Goal: Contribute content: Add original content to the website for others to see

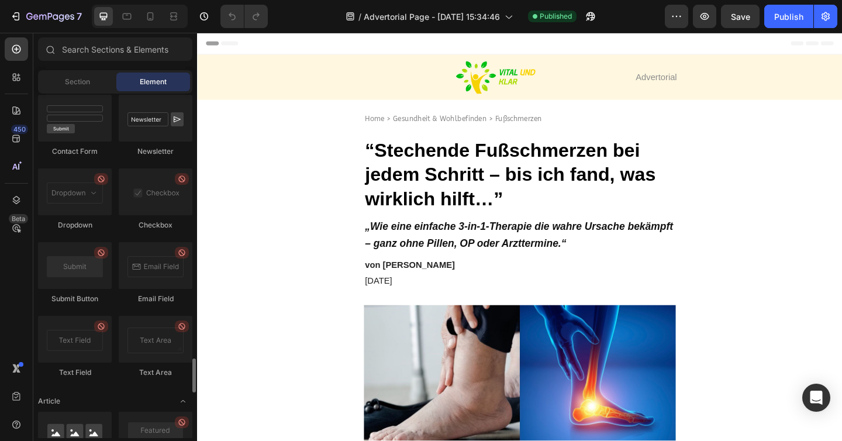
scroll to position [2682, 0]
click at [103, 86] on div "Section" at bounding box center [77, 82] width 74 height 19
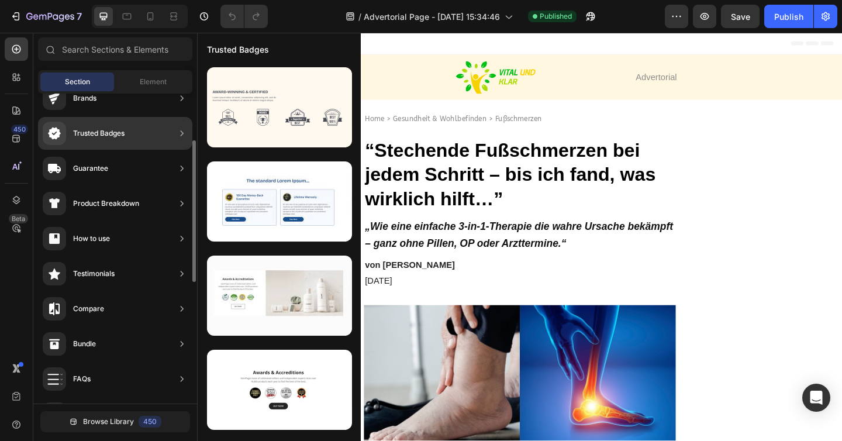
scroll to position [0, 0]
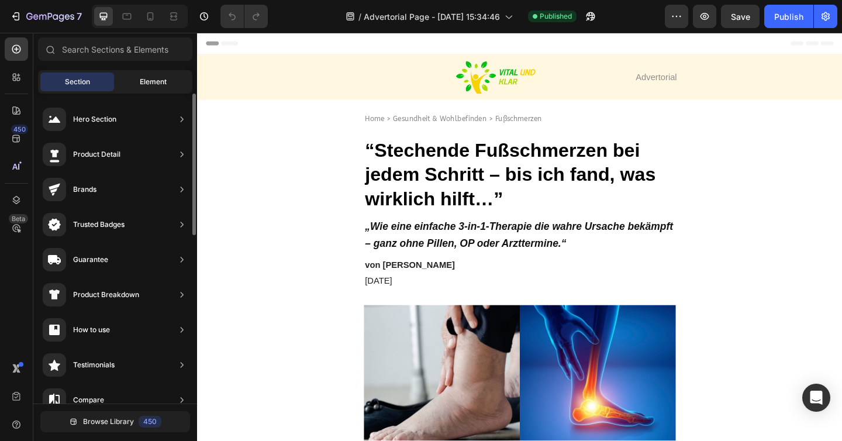
click at [159, 85] on span "Element" at bounding box center [153, 82] width 27 height 11
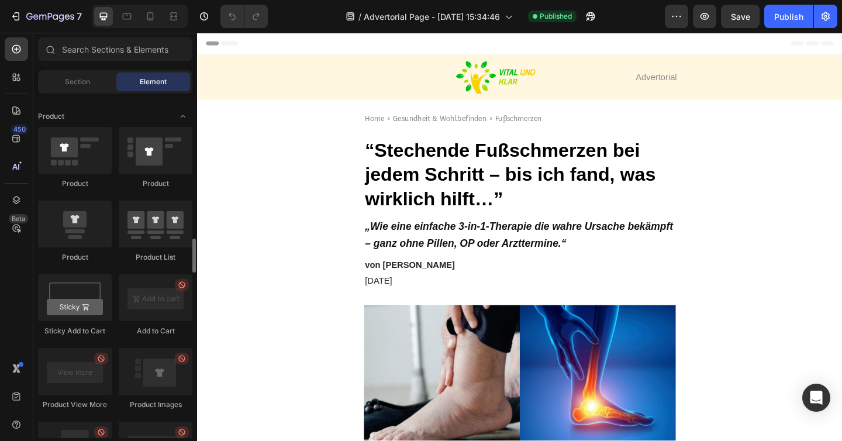
scroll to position [1479, 0]
click at [93, 298] on div at bounding box center [75, 299] width 74 height 47
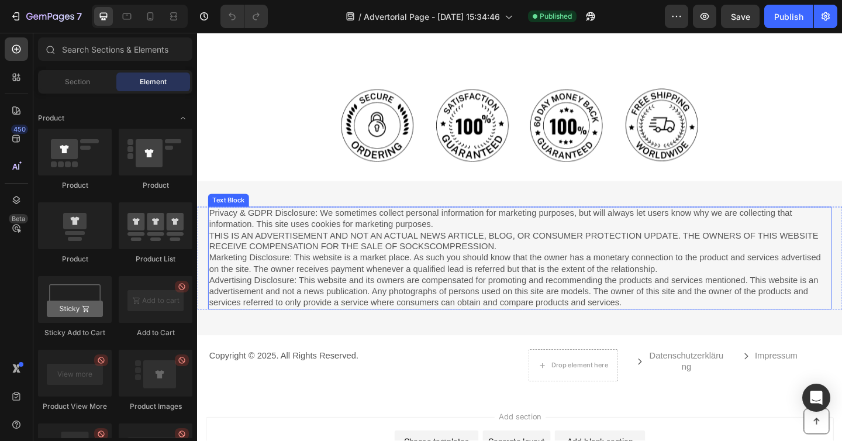
scroll to position [3282, 0]
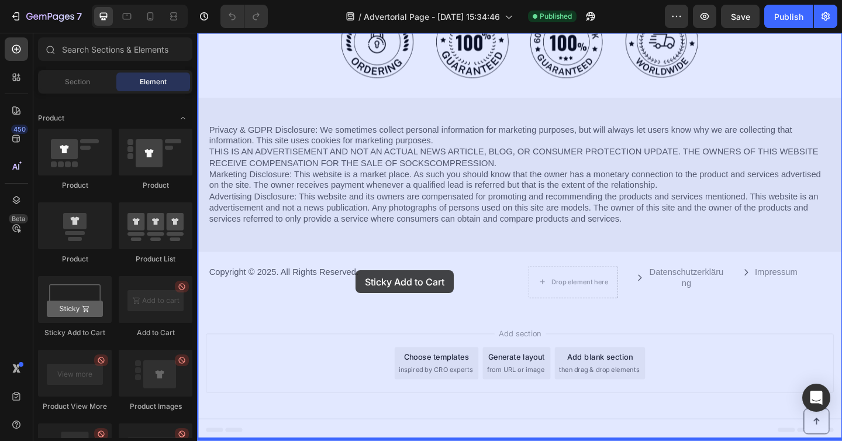
drag, startPoint x: 277, startPoint y: 330, endPoint x: 371, endPoint y: 289, distance: 103.2
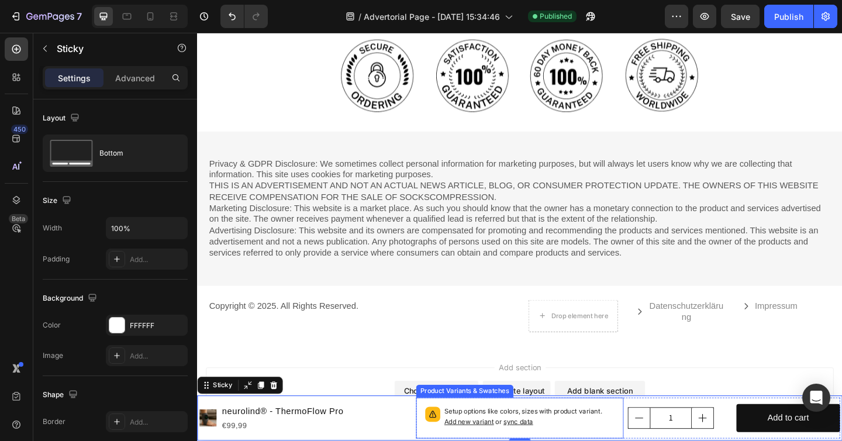
scroll to position [3217, 0]
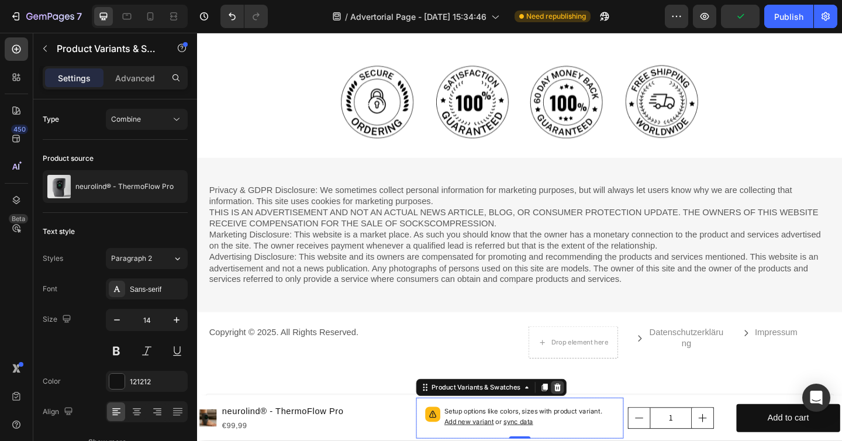
click at [585, 416] on icon at bounding box center [588, 418] width 9 height 9
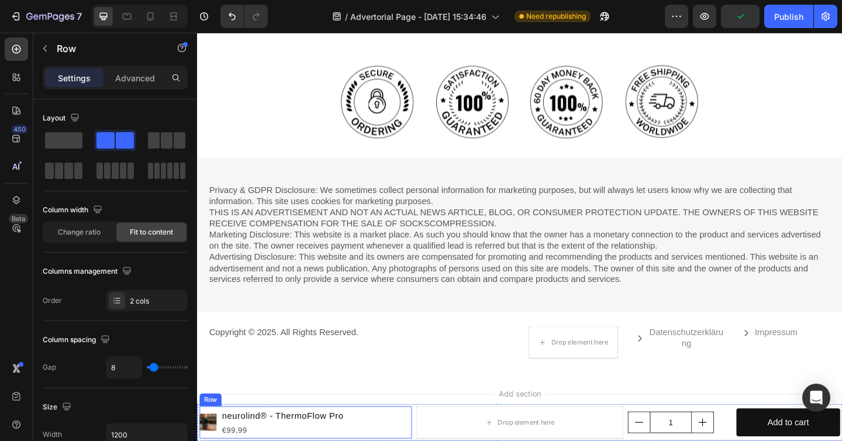
click at [272, 430] on icon at bounding box center [272, 428] width 8 height 8
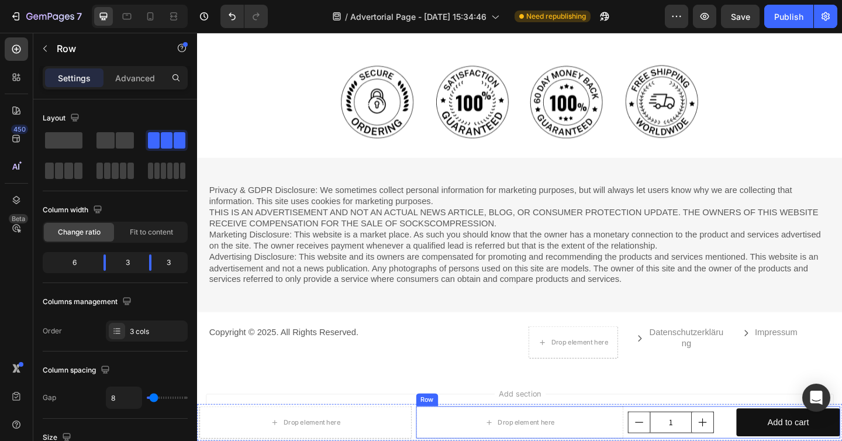
click at [503, 426] on icon at bounding box center [507, 428] width 8 height 8
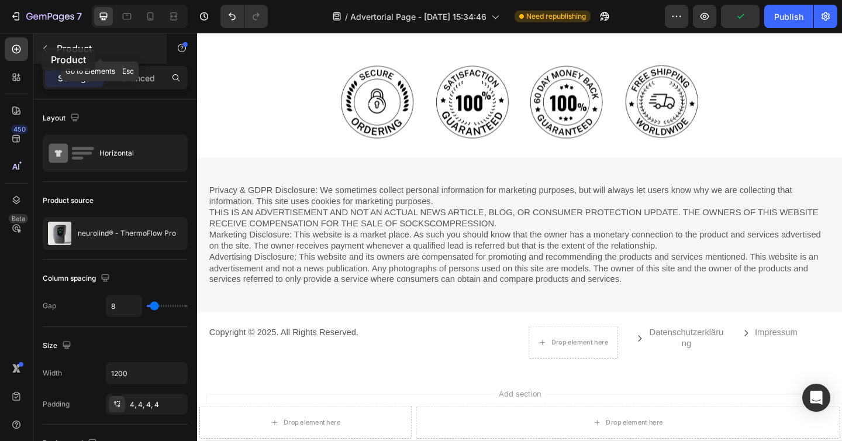
click at [42, 47] on icon "button" at bounding box center [44, 48] width 9 height 9
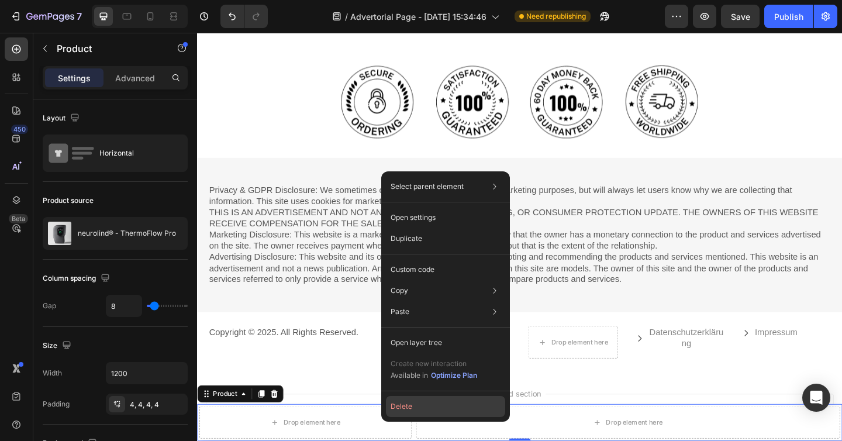
click at [427, 409] on button "Delete" at bounding box center [445, 406] width 119 height 21
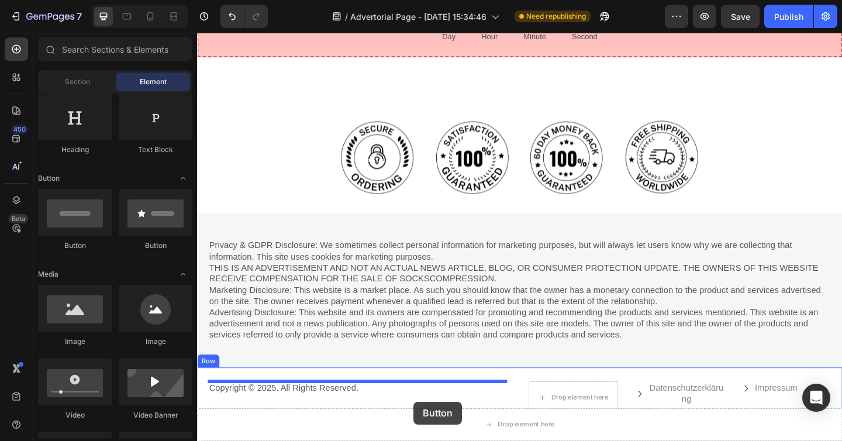
scroll to position [3231, 0]
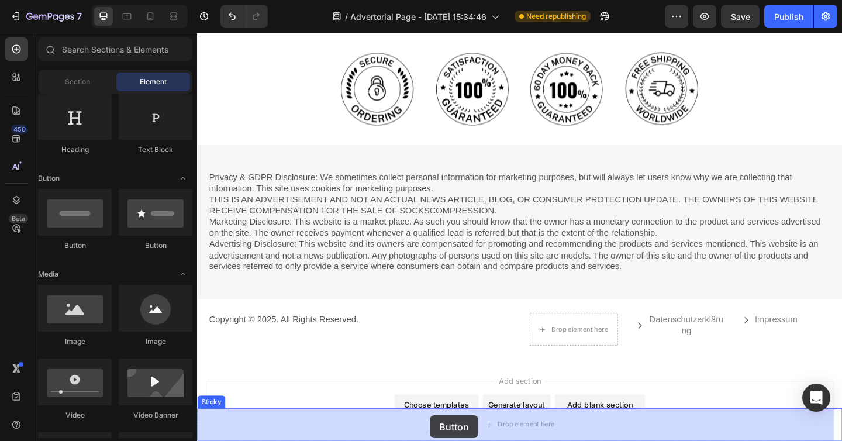
drag, startPoint x: 280, startPoint y: 254, endPoint x: 445, endPoint y: 443, distance: 251.2
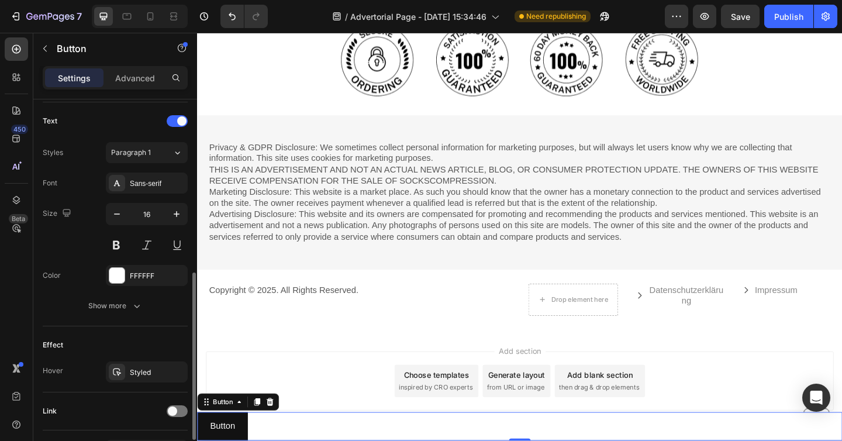
scroll to position [464, 0]
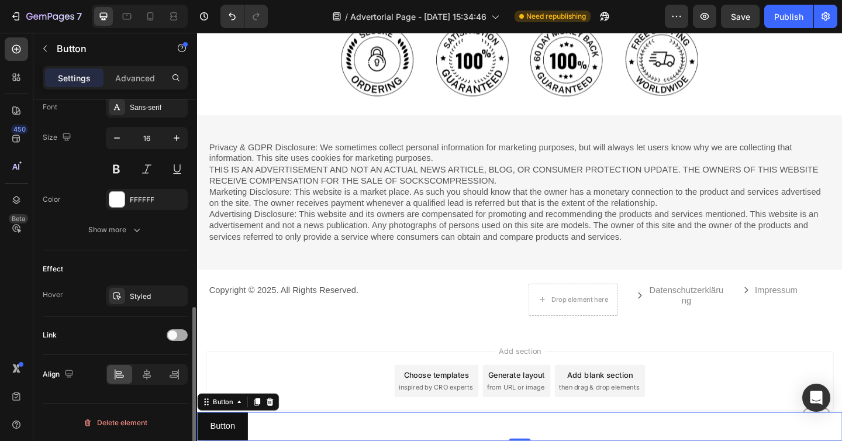
click at [178, 335] on div at bounding box center [177, 335] width 21 height 12
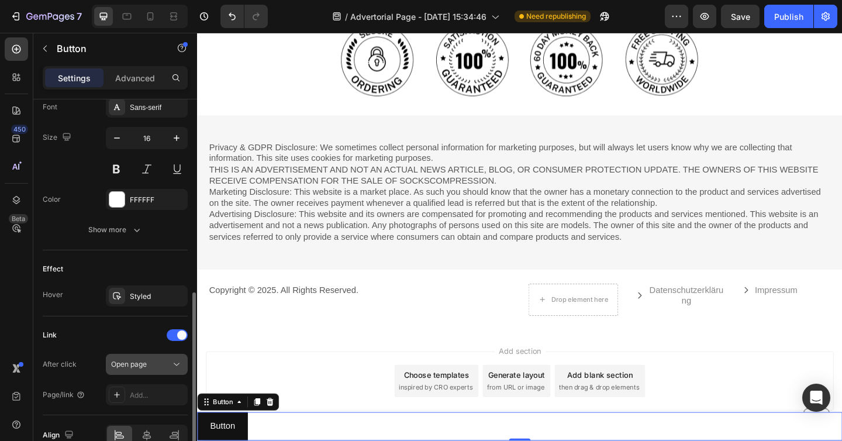
click at [146, 365] on span "Open page" at bounding box center [129, 364] width 36 height 9
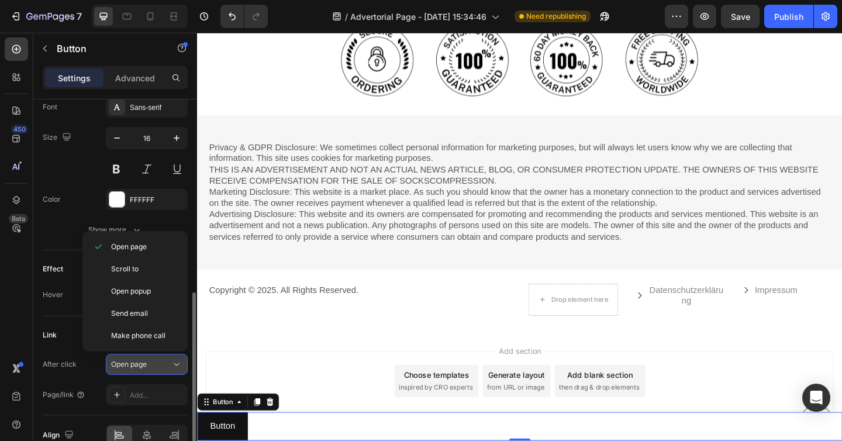
click at [146, 360] on span "Open page" at bounding box center [129, 364] width 36 height 9
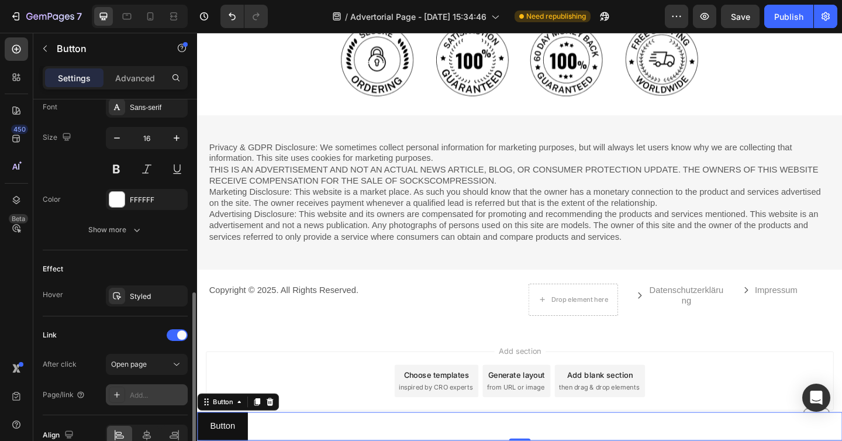
click at [146, 391] on div "Add..." at bounding box center [157, 395] width 55 height 11
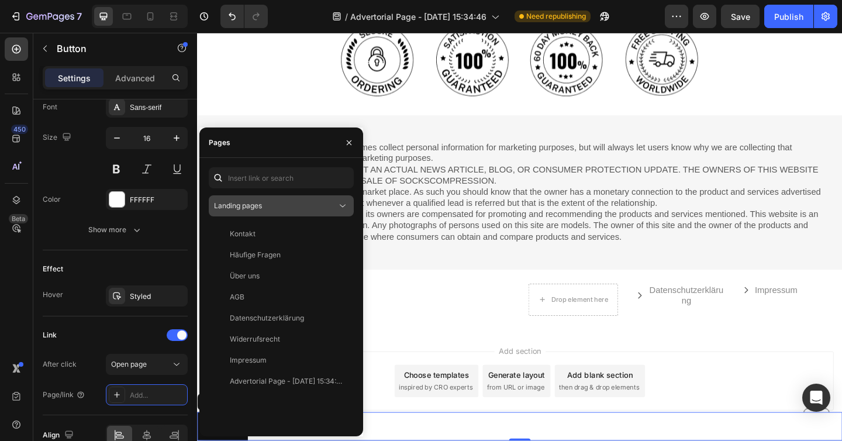
click at [301, 201] on div "Landing pages" at bounding box center [275, 206] width 123 height 11
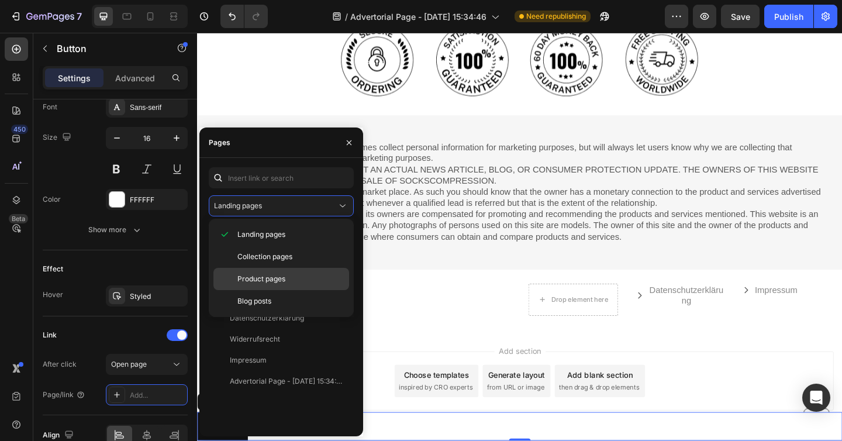
click at [280, 274] on span "Product pages" at bounding box center [261, 279] width 48 height 11
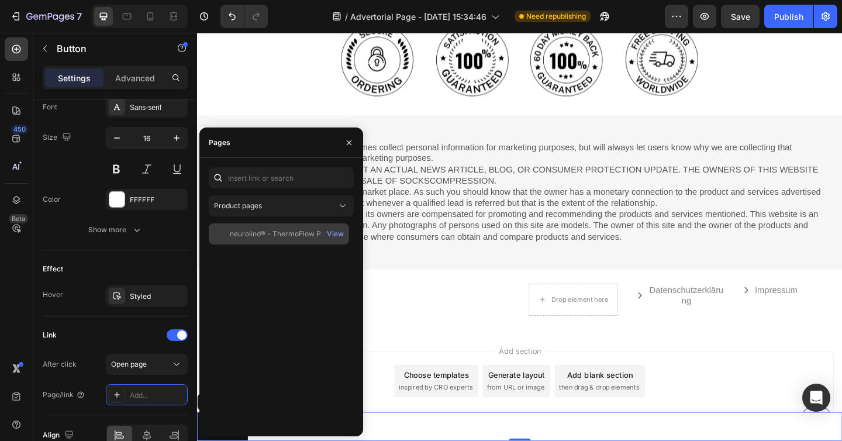
click at [298, 239] on div "neurolind® - ThermoFlow Pro" at bounding box center [279, 234] width 98 height 11
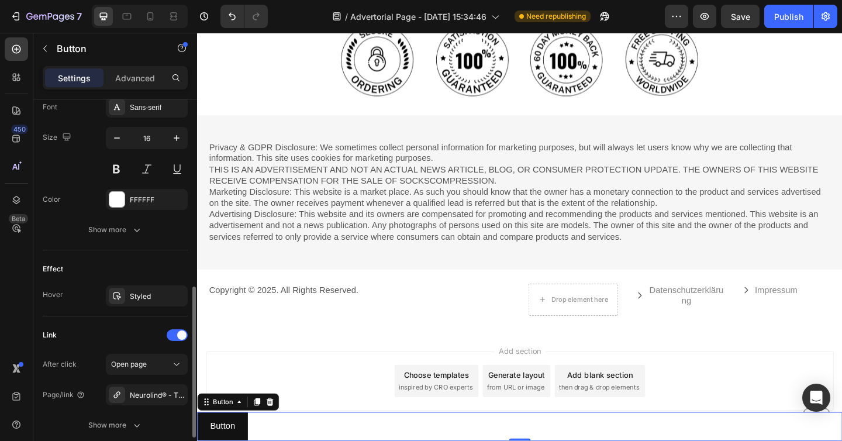
click at [119, 324] on div "Link After click Open page Page/link Neurolind® - ThermoFlow Pro Show more" at bounding box center [115, 380] width 145 height 129
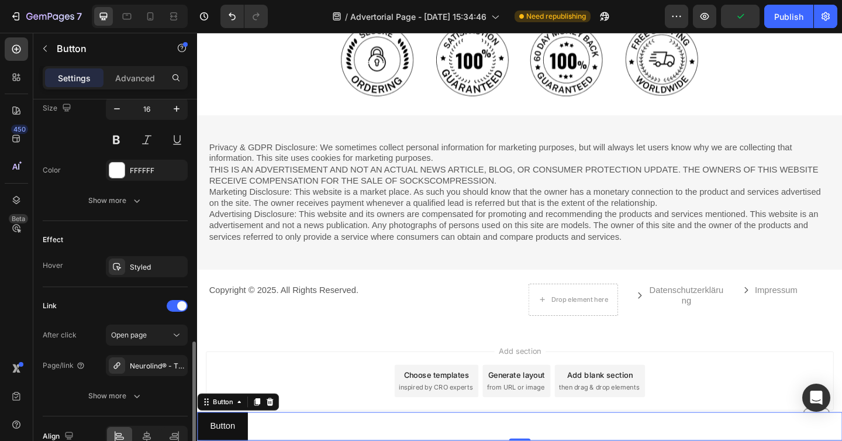
scroll to position [555, 0]
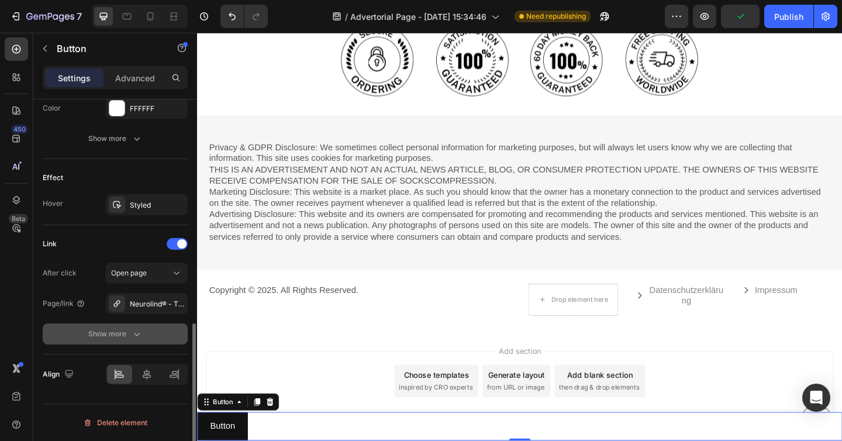
click at [130, 332] on div "Show more" at bounding box center [115, 334] width 54 height 12
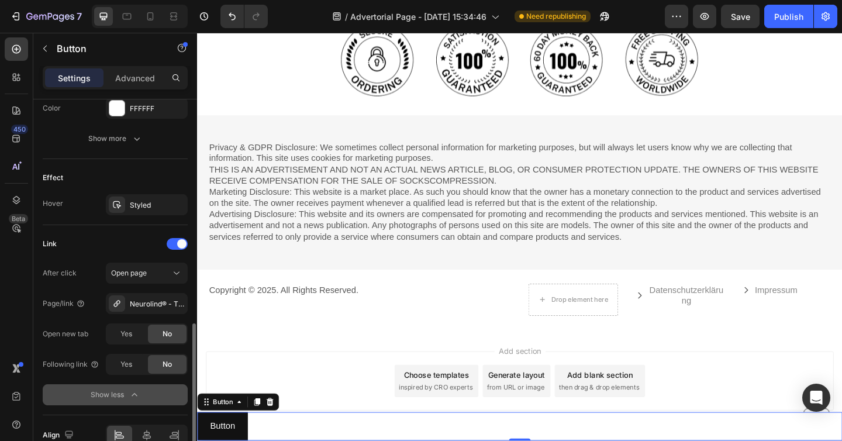
click at [122, 398] on div "Show less" at bounding box center [116, 395] width 50 height 12
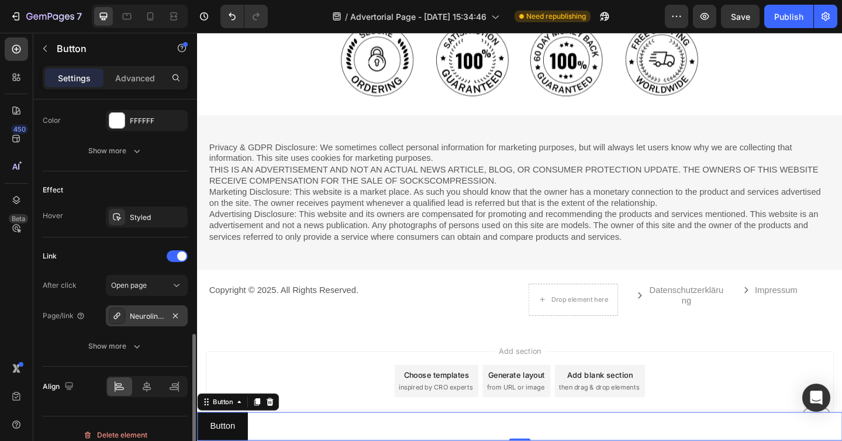
scroll to position [554, 0]
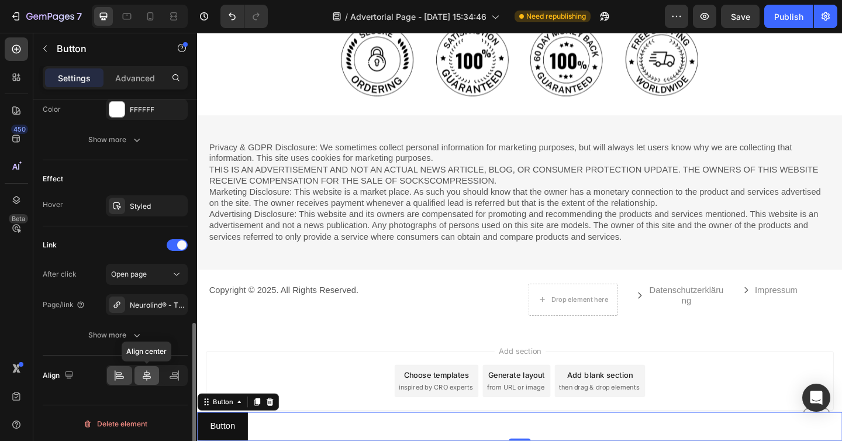
click at [146, 374] on icon at bounding box center [147, 376] width 12 height 12
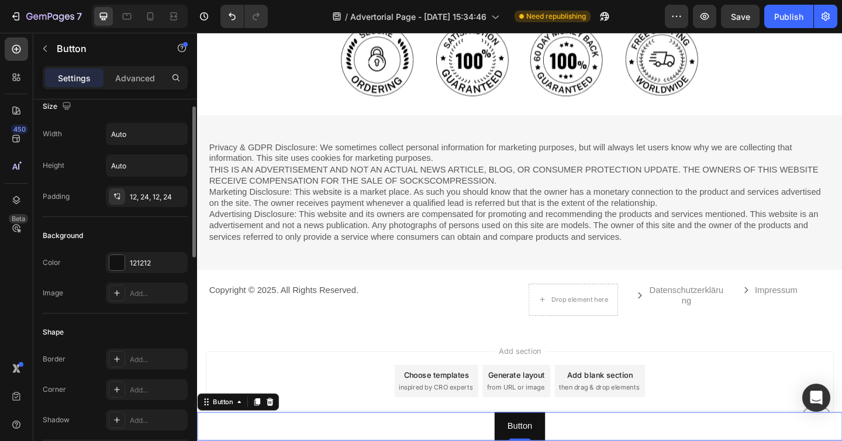
scroll to position [10, 0]
click at [121, 268] on div at bounding box center [116, 264] width 15 height 15
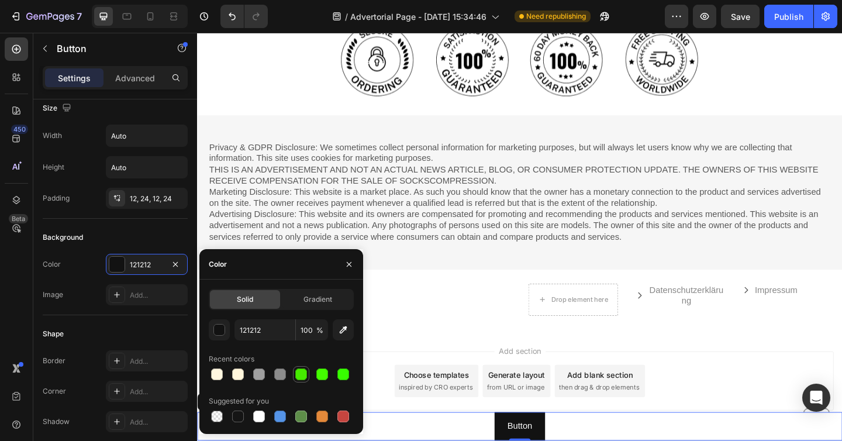
click at [303, 377] on div at bounding box center [301, 374] width 12 height 12
type input "46EA00"
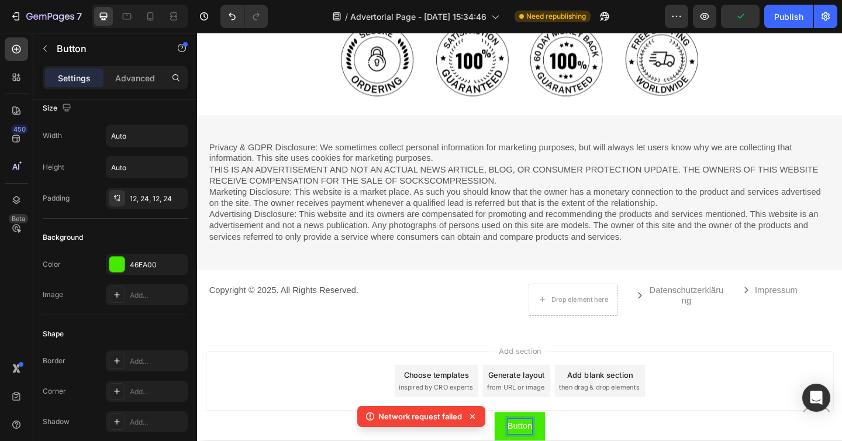
click at [475, 417] on icon at bounding box center [473, 416] width 12 height 12
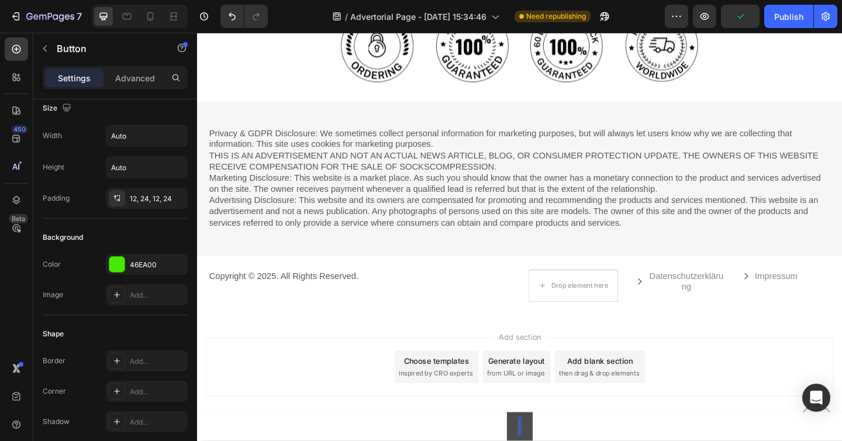
scroll to position [3282, 0]
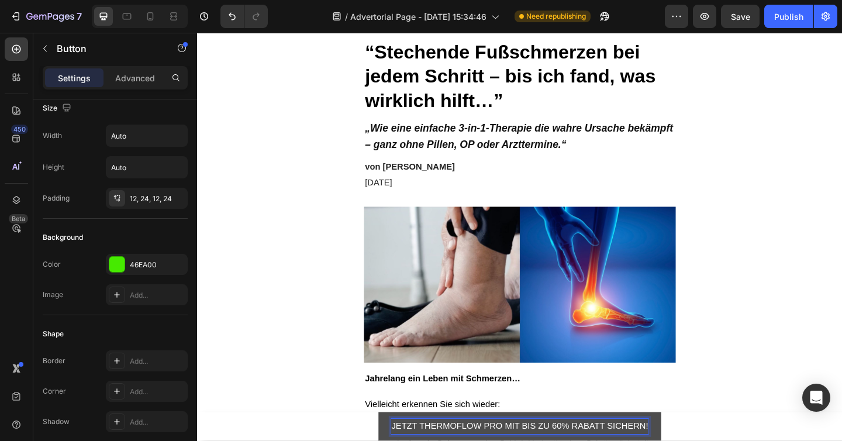
scroll to position [0, 0]
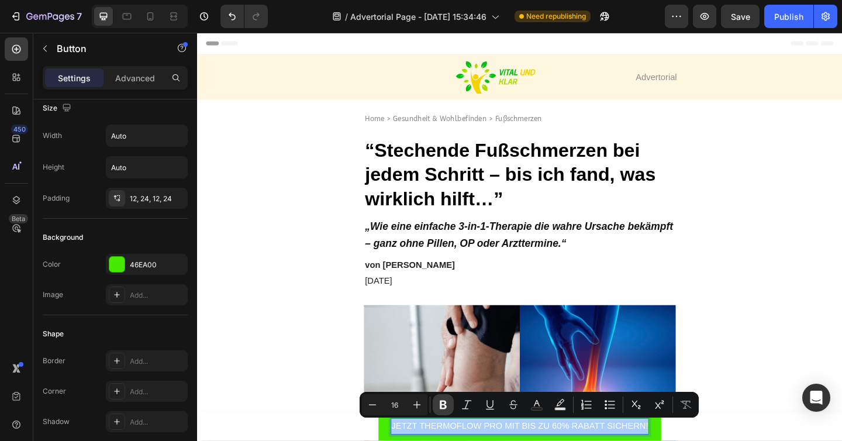
click at [449, 402] on button "Bold" at bounding box center [443, 404] width 21 height 21
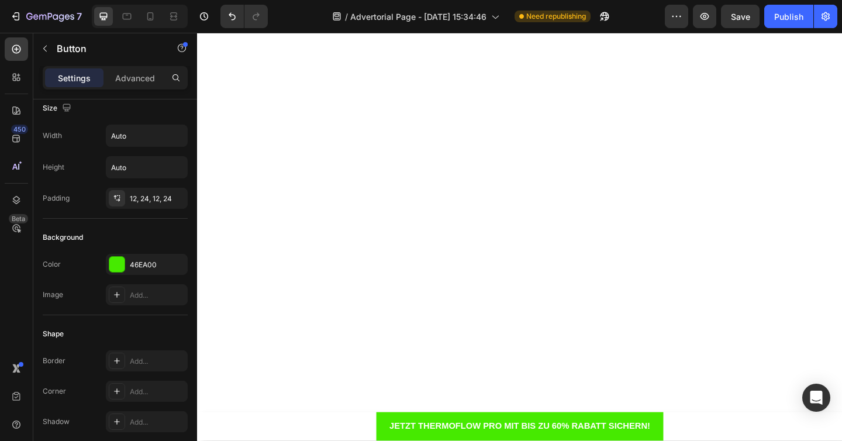
scroll to position [3473, 0]
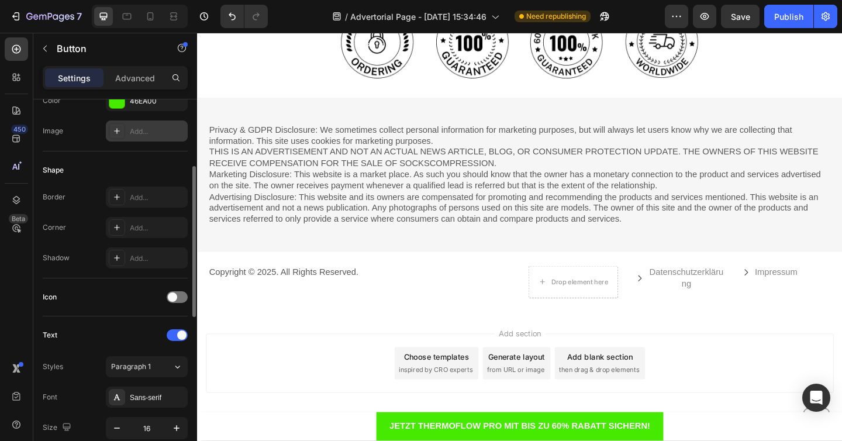
scroll to position [174, 0]
click at [119, 193] on icon at bounding box center [116, 196] width 9 height 9
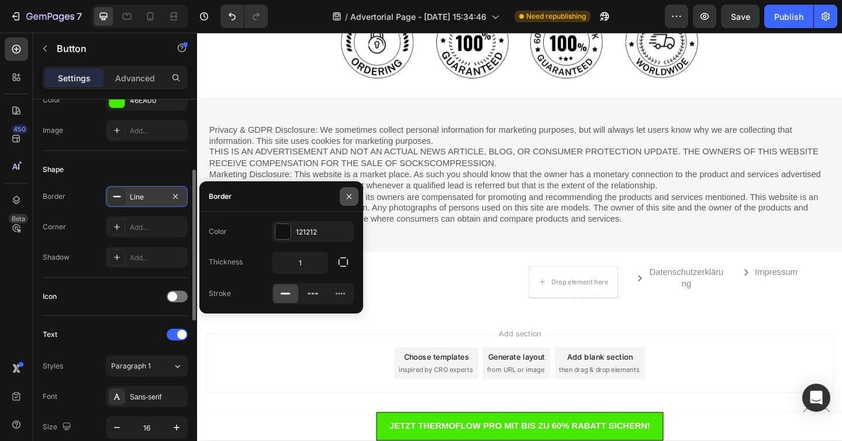
drag, startPoint x: 346, startPoint y: 195, endPoint x: 162, endPoint y: 177, distance: 184.6
click at [346, 195] on icon "button" at bounding box center [348, 196] width 9 height 9
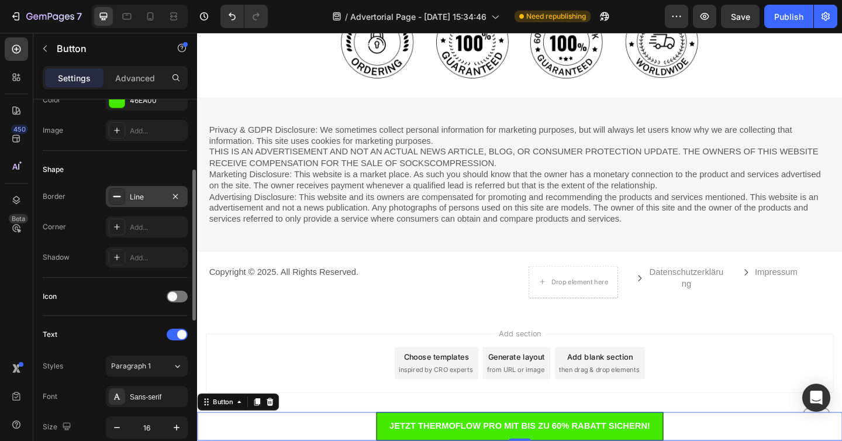
click at [118, 192] on icon at bounding box center [116, 196] width 9 height 9
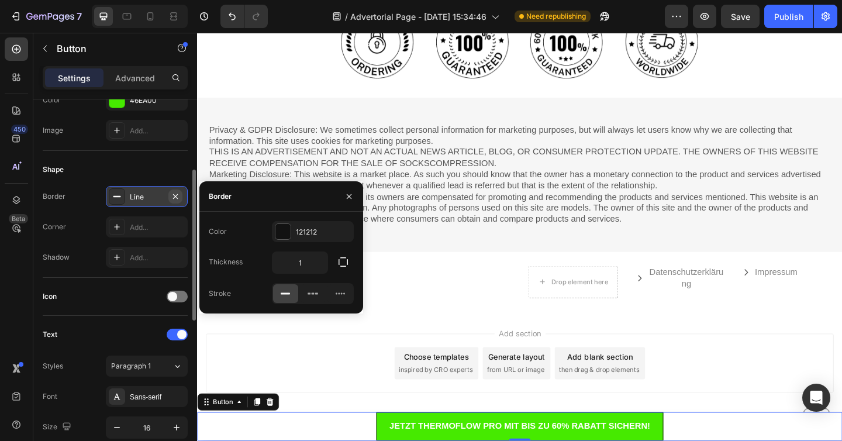
click at [175, 191] on button "button" at bounding box center [175, 196] width 14 height 14
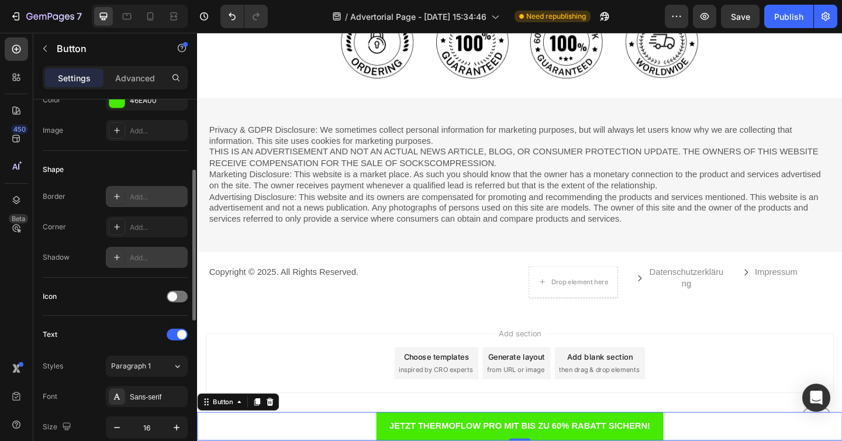
click at [144, 253] on div "Add..." at bounding box center [157, 258] width 55 height 11
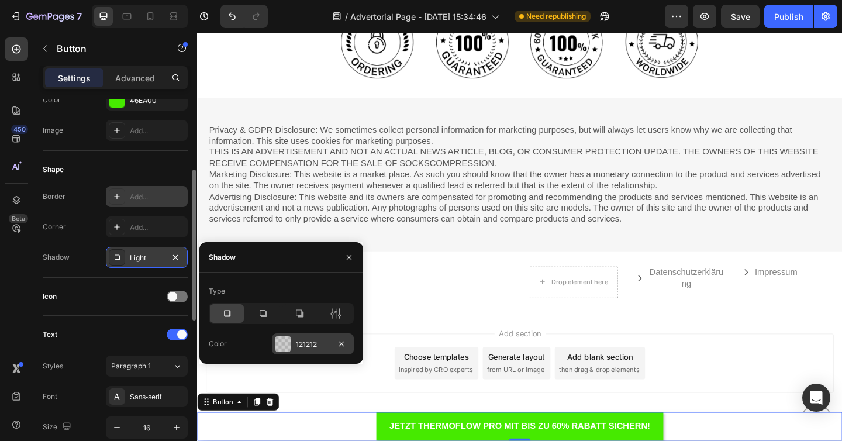
click at [284, 348] on div at bounding box center [282, 343] width 15 height 15
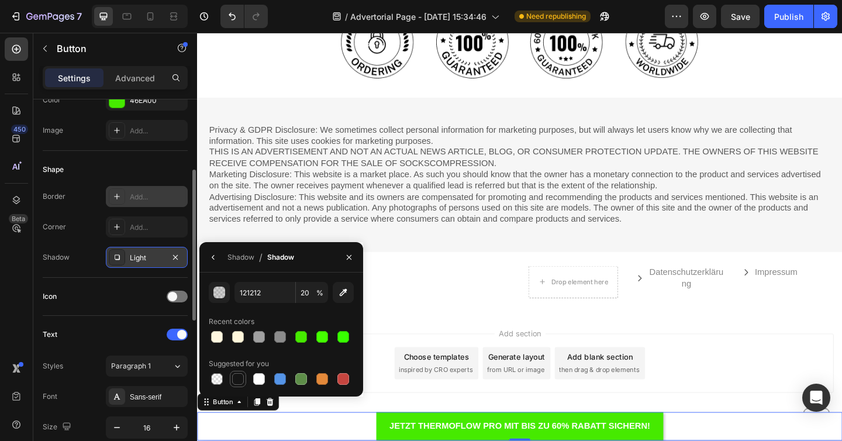
click at [239, 376] on div at bounding box center [238, 379] width 12 height 12
type input "151515"
type input "100"
click at [219, 256] on button "button" at bounding box center [213, 257] width 19 height 19
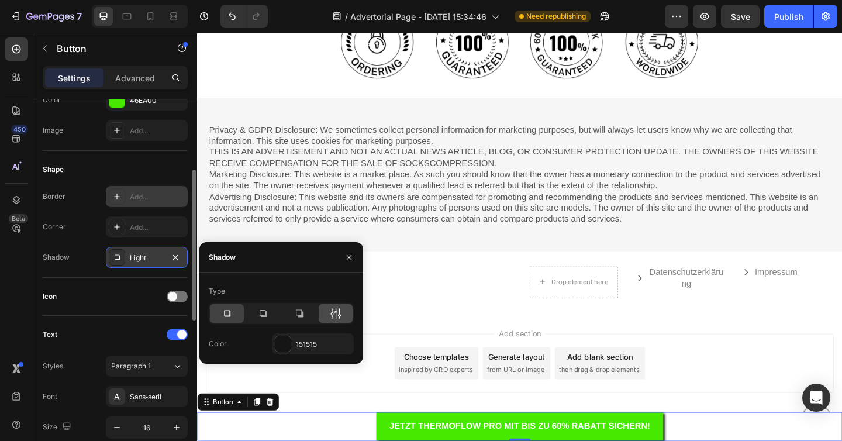
click at [338, 316] on icon at bounding box center [339, 313] width 3 height 11
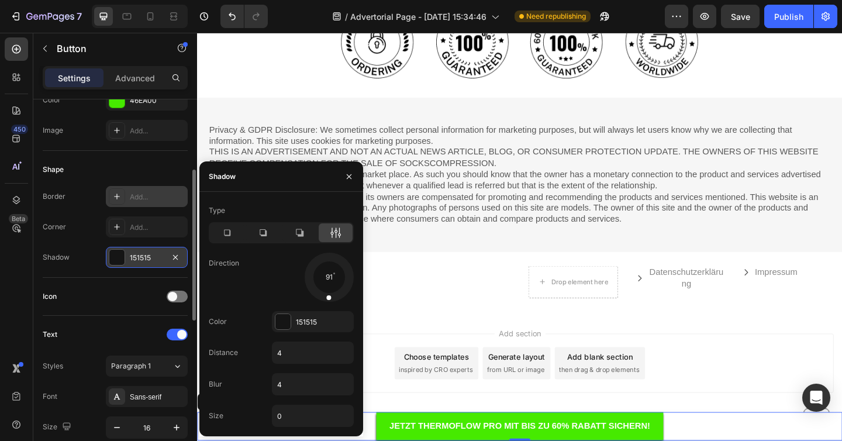
drag, startPoint x: 342, startPoint y: 290, endPoint x: 327, endPoint y: 302, distance: 19.5
click at [327, 302] on div at bounding box center [329, 290] width 8 height 26
click at [291, 352] on input "4" at bounding box center [312, 352] width 81 height 21
type input "4"
click at [295, 376] on input "4" at bounding box center [312, 384] width 81 height 21
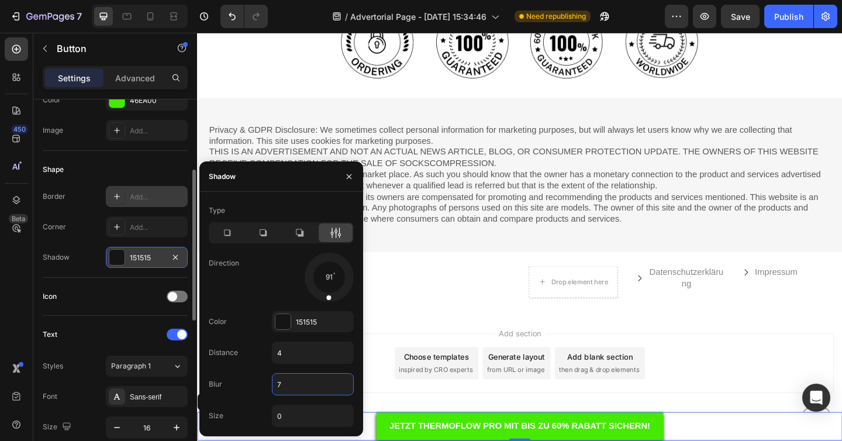
type input "6"
click at [296, 413] on input "0" at bounding box center [312, 415] width 81 height 21
type input "0"
click at [284, 287] on div "91" at bounding box center [313, 277] width 82 height 49
click at [353, 170] on button "button" at bounding box center [349, 176] width 19 height 19
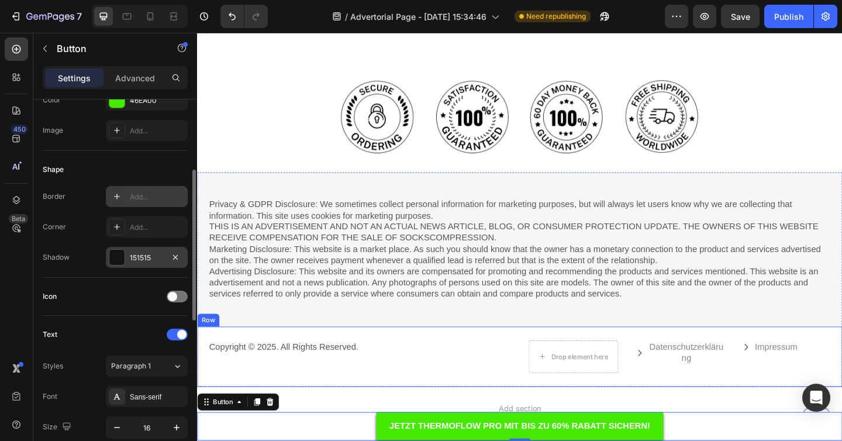
scroll to position [3372, 0]
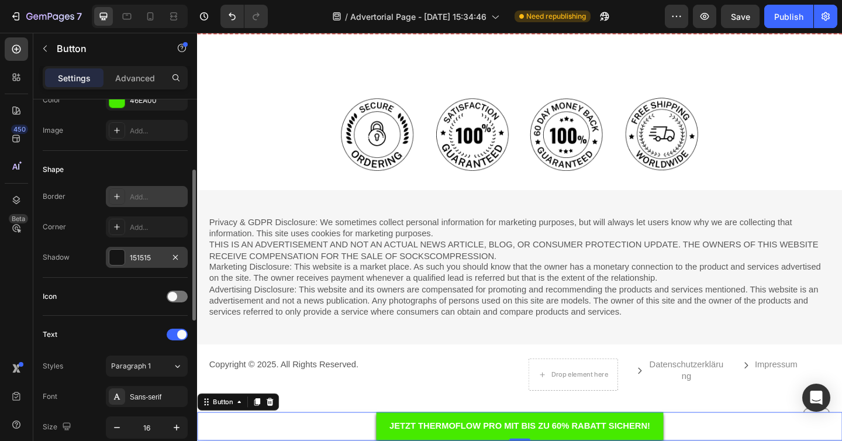
click at [235, 430] on div "Button" at bounding box center [225, 434] width 26 height 11
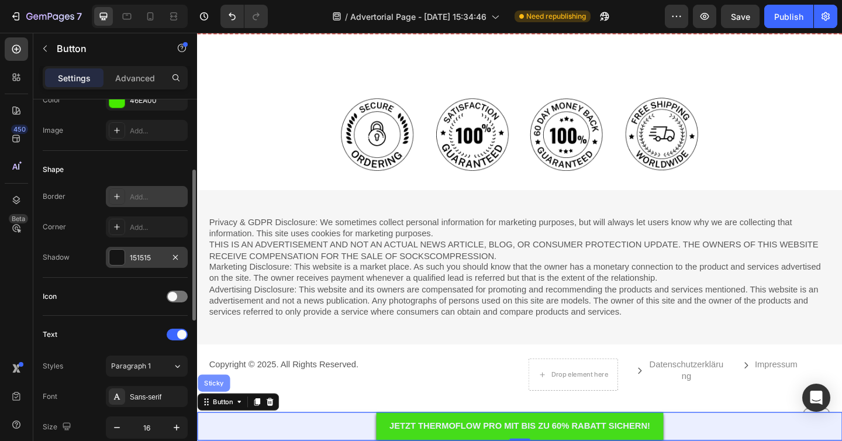
click at [221, 415] on div "Sticky" at bounding box center [215, 413] width 26 height 7
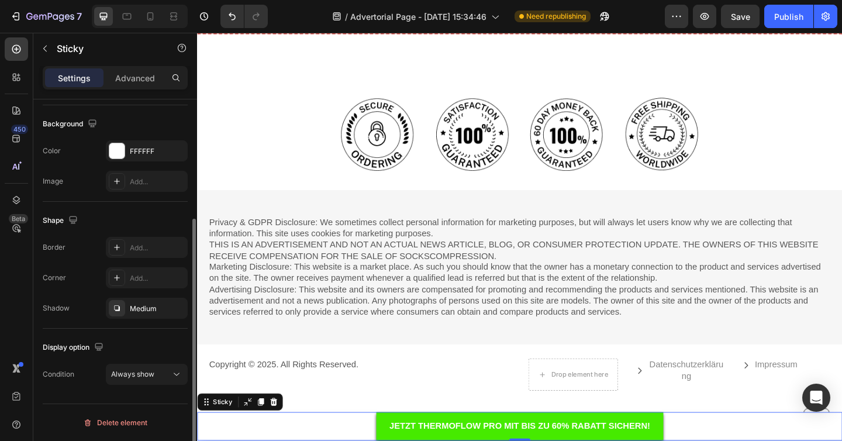
scroll to position [0, 0]
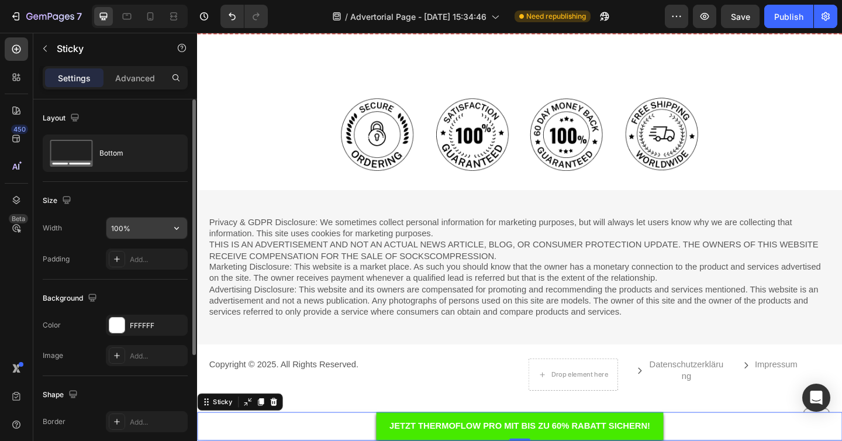
click at [151, 229] on input "100%" at bounding box center [146, 228] width 81 height 21
type input "100%"
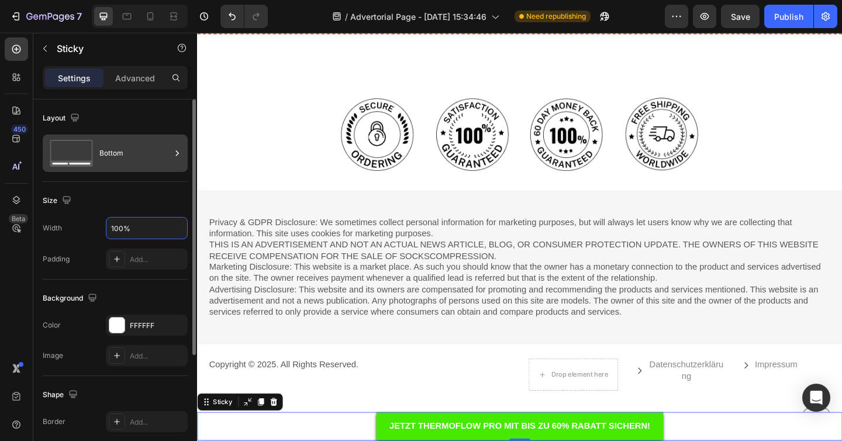
click at [151, 146] on div "Bottom" at bounding box center [134, 153] width 71 height 27
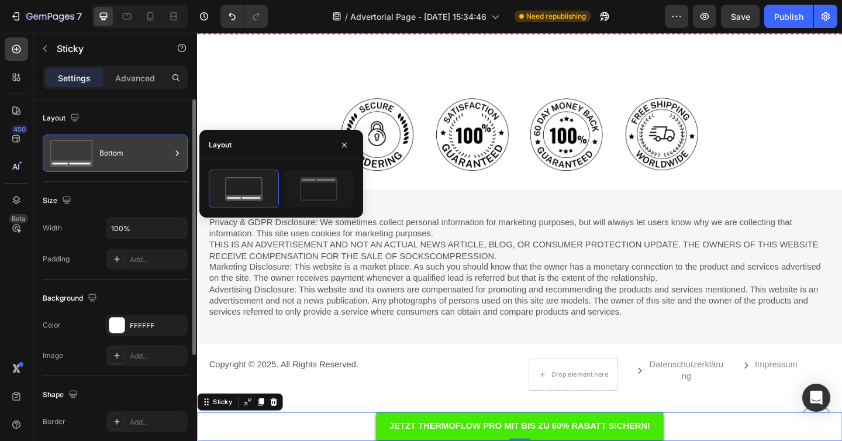
click at [151, 146] on div "Bottom" at bounding box center [134, 153] width 71 height 27
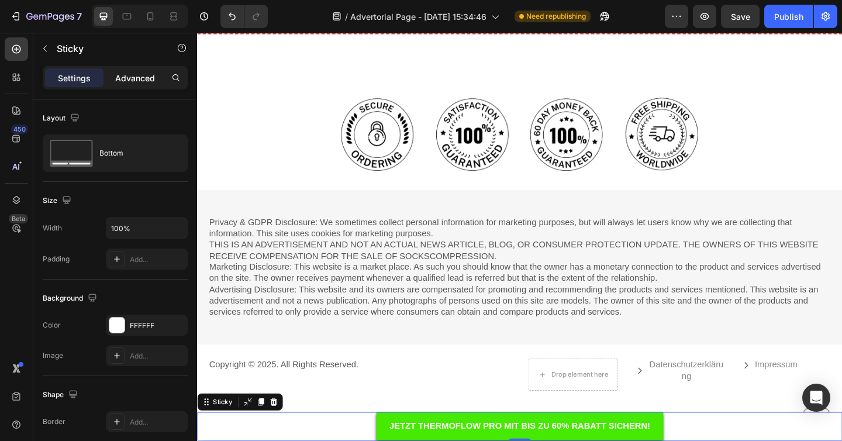
click at [129, 78] on p "Advanced" at bounding box center [135, 78] width 40 height 12
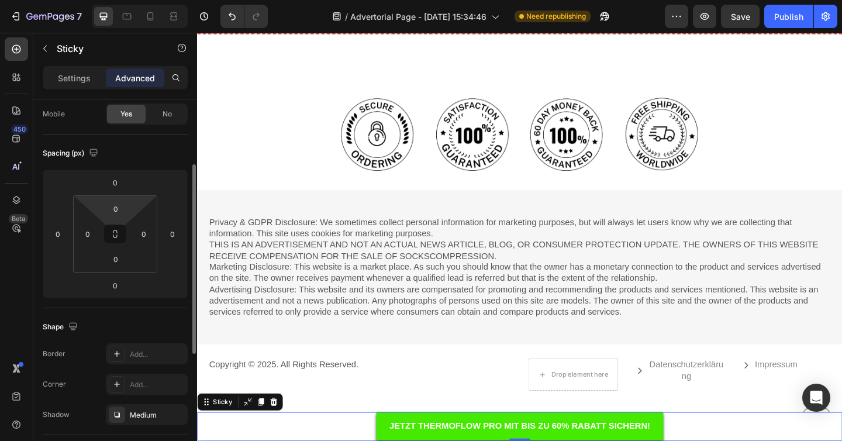
scroll to position [104, 0]
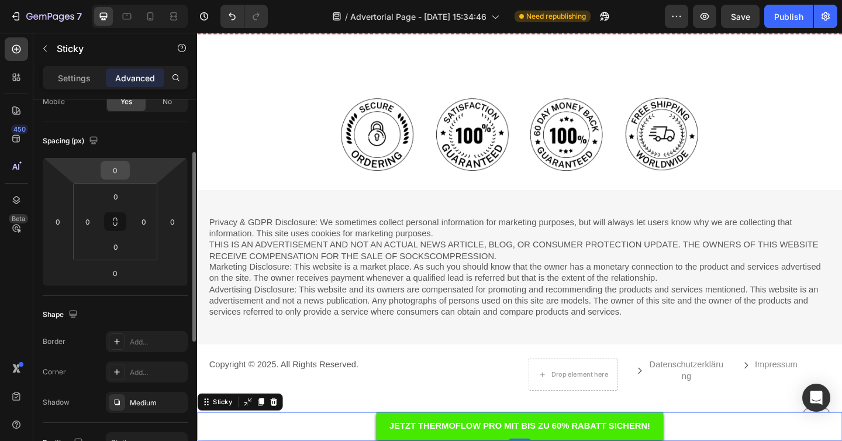
click at [118, 174] on input "0" at bounding box center [114, 170] width 23 height 18
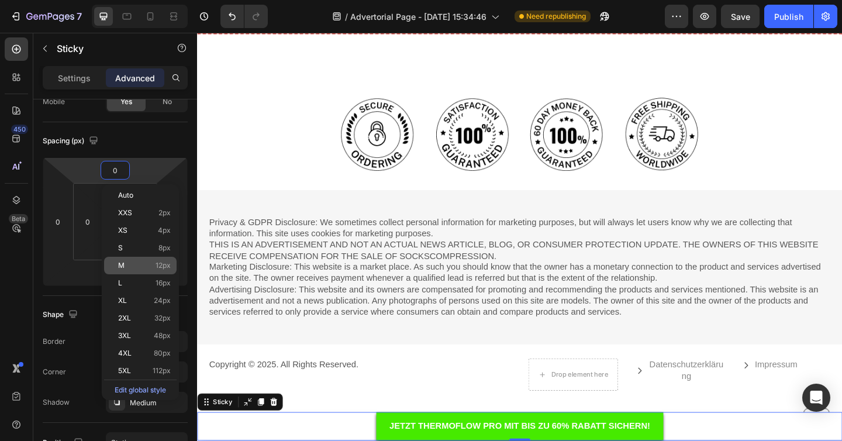
click at [145, 264] on p "M 12px" at bounding box center [144, 265] width 53 height 8
type input "12"
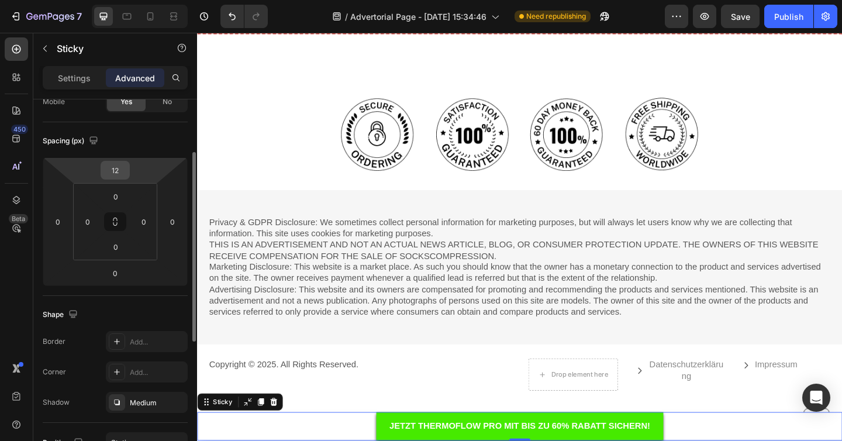
click at [112, 165] on input "12" at bounding box center [114, 170] width 23 height 18
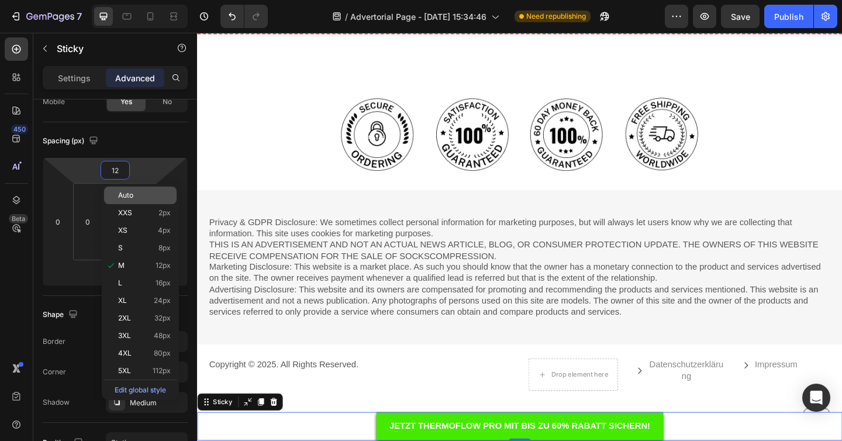
click at [133, 194] on span "Auto" at bounding box center [125, 195] width 15 height 8
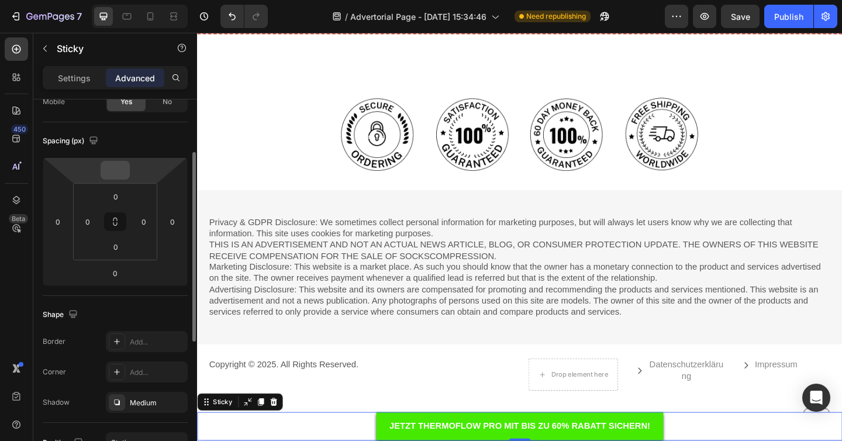
click at [120, 168] on input "number" at bounding box center [114, 170] width 23 height 18
type input "0"
click at [151, 137] on div "Spacing (px)" at bounding box center [115, 141] width 145 height 19
click at [128, 203] on div "0" at bounding box center [115, 196] width 29 height 19
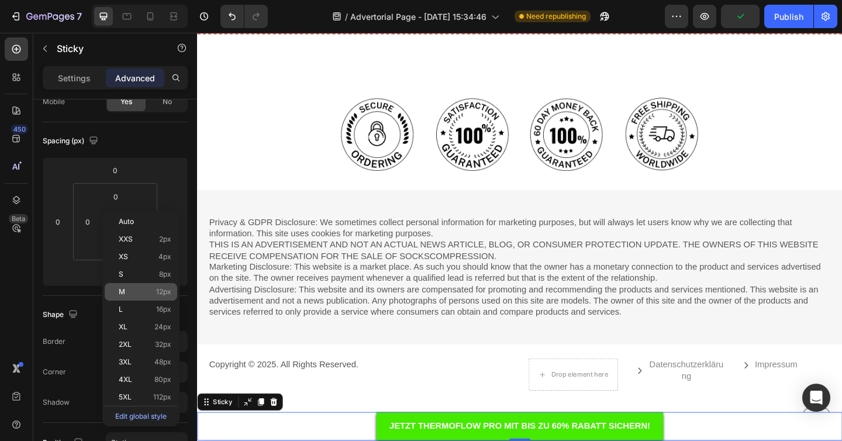
click at [155, 296] on div "M 12px" at bounding box center [141, 292] width 73 height 18
type input "12"
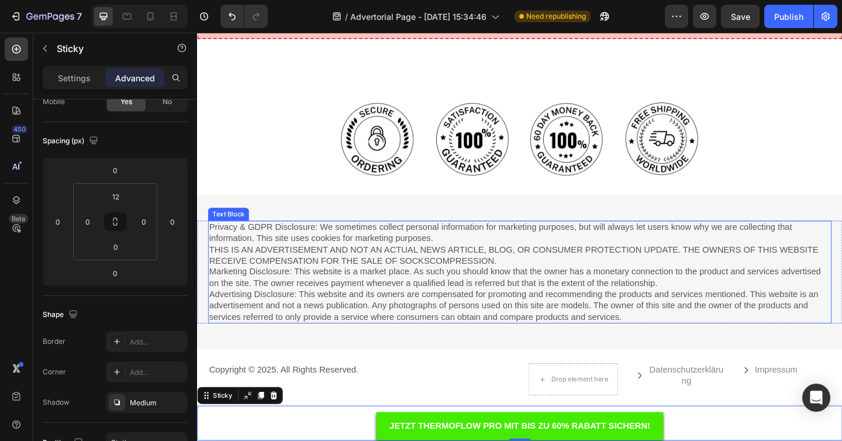
scroll to position [3368, 0]
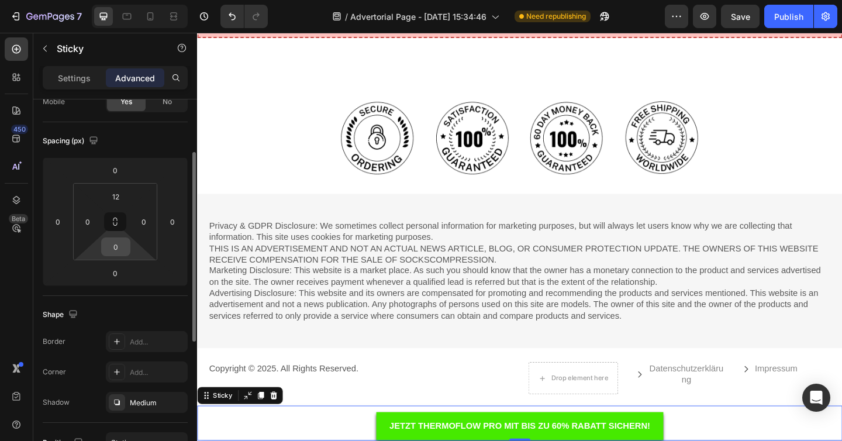
click at [126, 254] on div "0" at bounding box center [115, 246] width 29 height 19
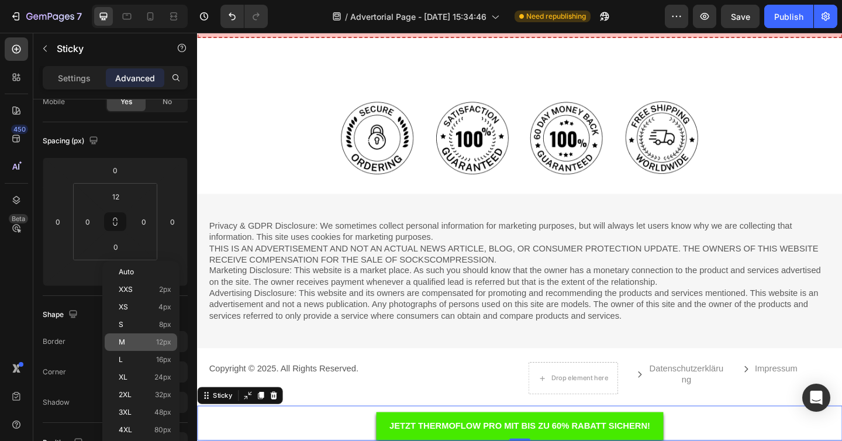
click at [150, 344] on p "M 12px" at bounding box center [145, 342] width 53 height 8
type input "12"
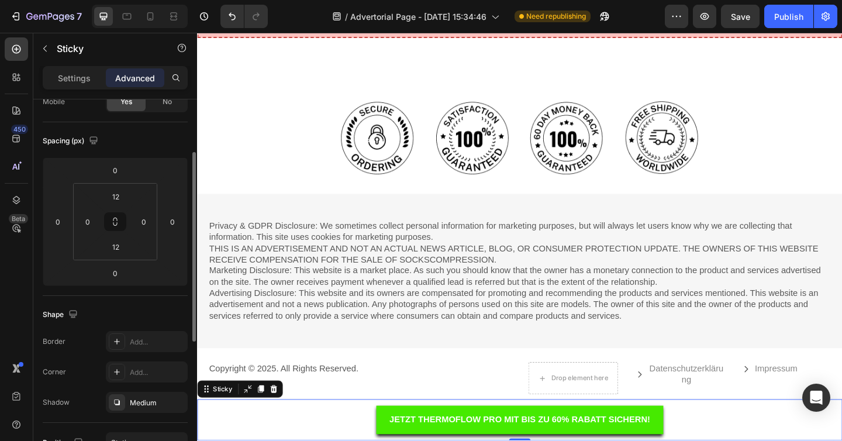
click at [136, 294] on div "Spacing (px) 0 0 0 0 12 0 12 0" at bounding box center [115, 209] width 145 height 174
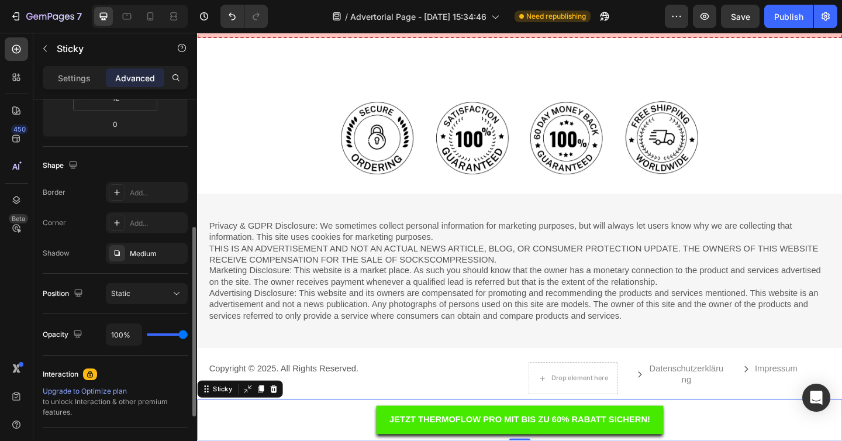
scroll to position [253, 0]
click at [139, 258] on div "Medium" at bounding box center [147, 254] width 34 height 11
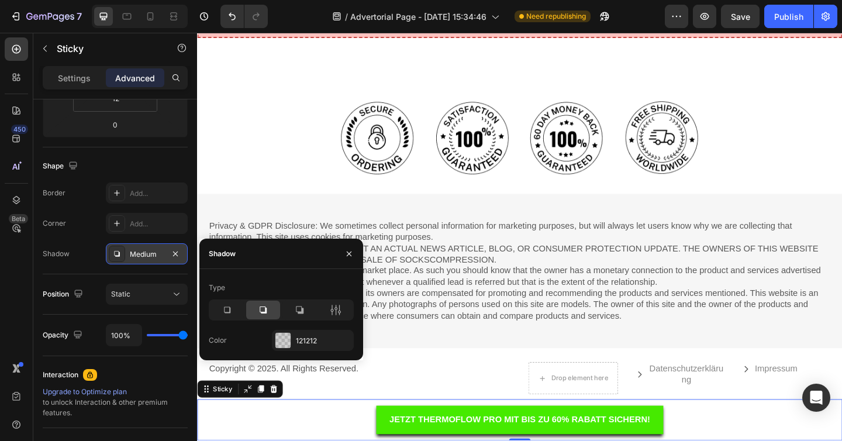
click at [139, 258] on div "Medium" at bounding box center [147, 254] width 34 height 11
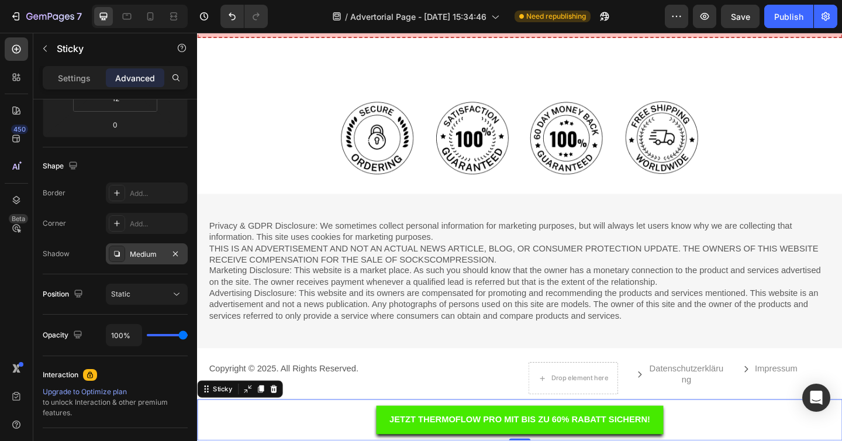
click at [147, 260] on div "Medium" at bounding box center [147, 253] width 82 height 21
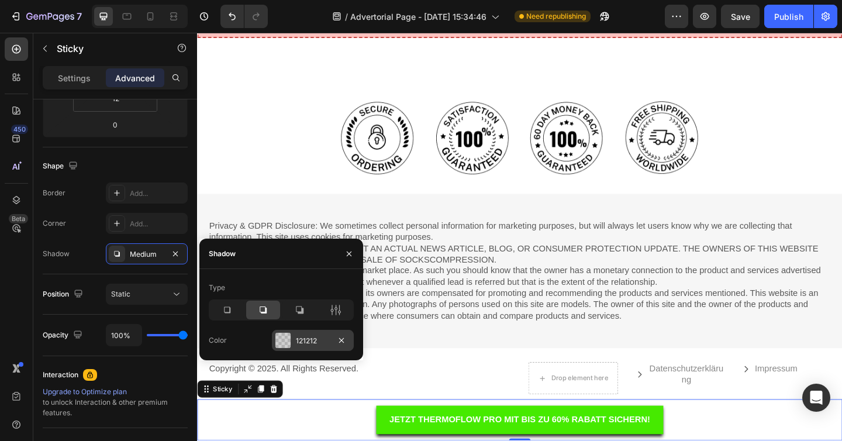
click at [283, 339] on div at bounding box center [282, 340] width 15 height 15
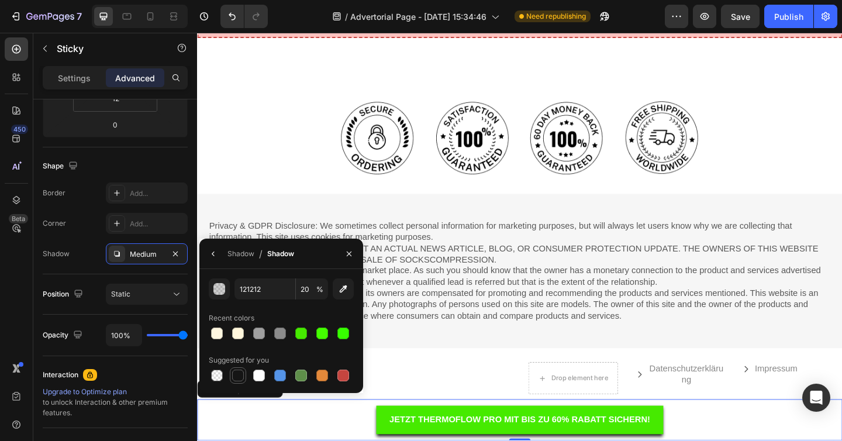
click at [236, 374] on div at bounding box center [238, 376] width 12 height 12
type input "151515"
type input "100"
click at [178, 375] on div "Interaction" at bounding box center [115, 374] width 145 height 19
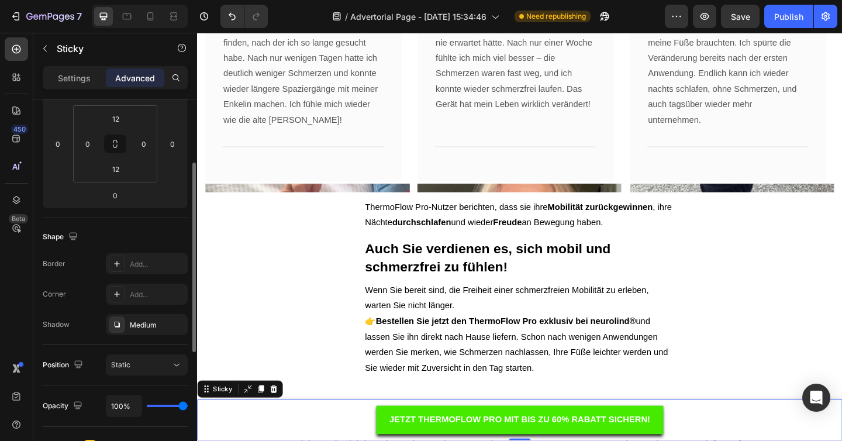
scroll to position [0, 0]
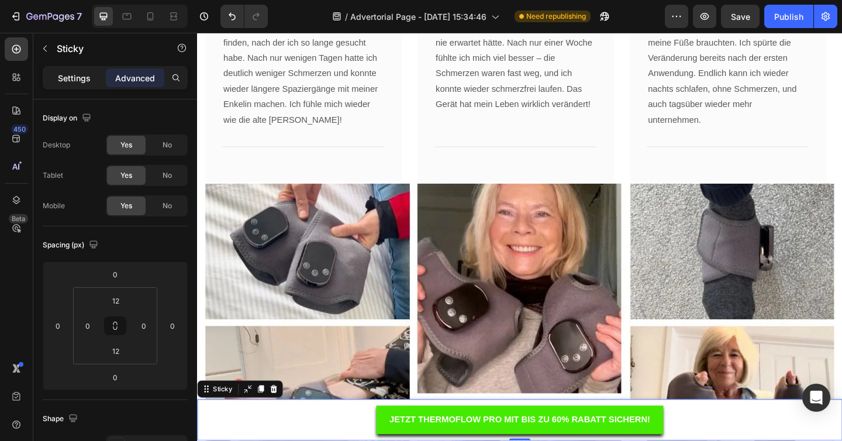
click at [67, 74] on p "Settings" at bounding box center [74, 78] width 33 height 12
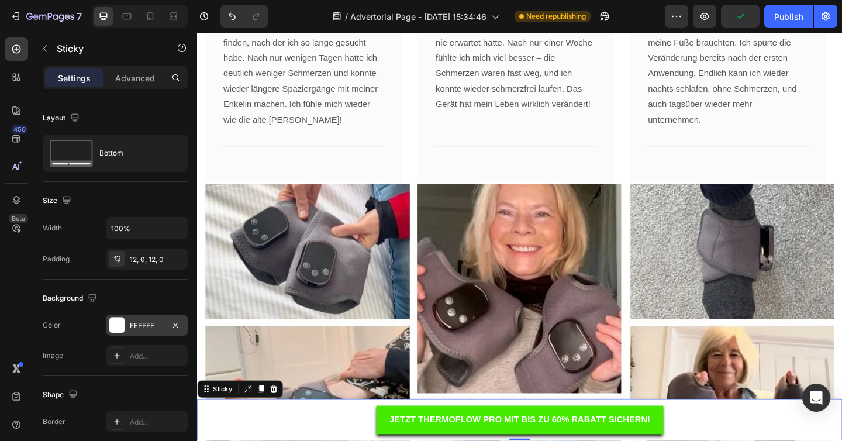
click at [115, 320] on div at bounding box center [116, 325] width 15 height 15
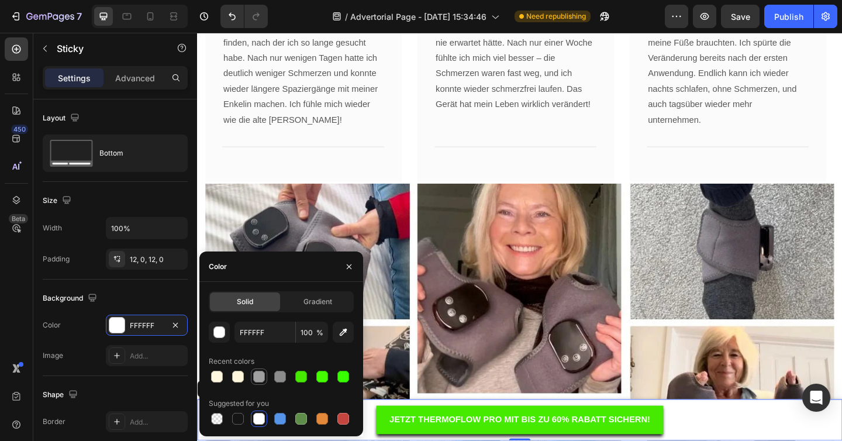
click at [261, 377] on div at bounding box center [259, 377] width 12 height 12
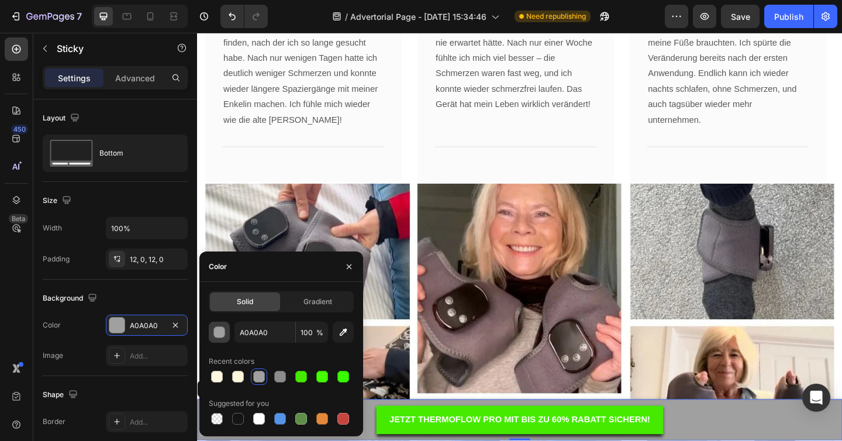
click at [223, 335] on div "button" at bounding box center [220, 333] width 12 height 12
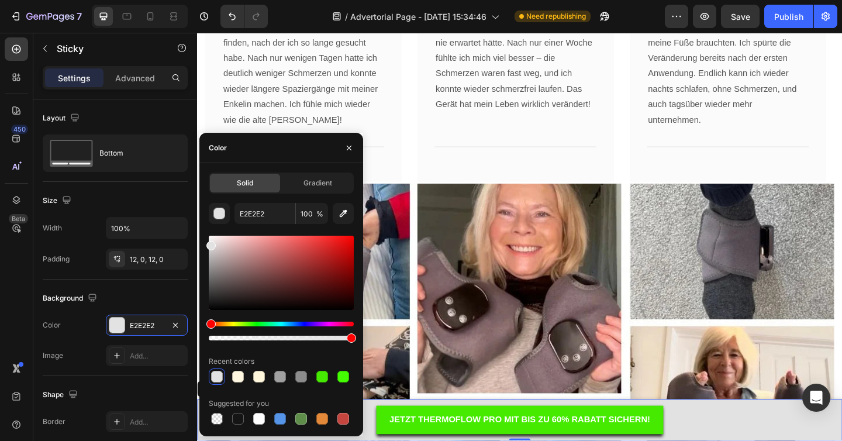
drag, startPoint x: 211, startPoint y: 263, endPoint x: 208, endPoint y: 243, distance: 20.1
click at [208, 243] on div at bounding box center [210, 245] width 9 height 9
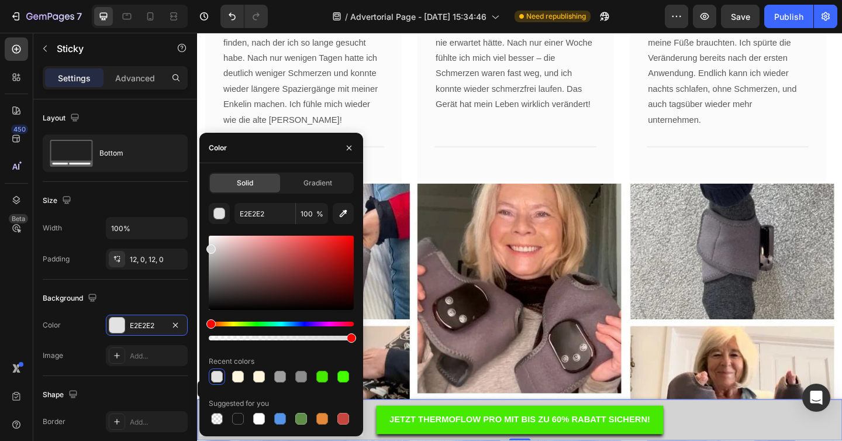
click at [208, 248] on div at bounding box center [210, 248] width 9 height 9
type input "D3D3D3"
click at [351, 146] on icon "button" at bounding box center [349, 147] width 5 height 5
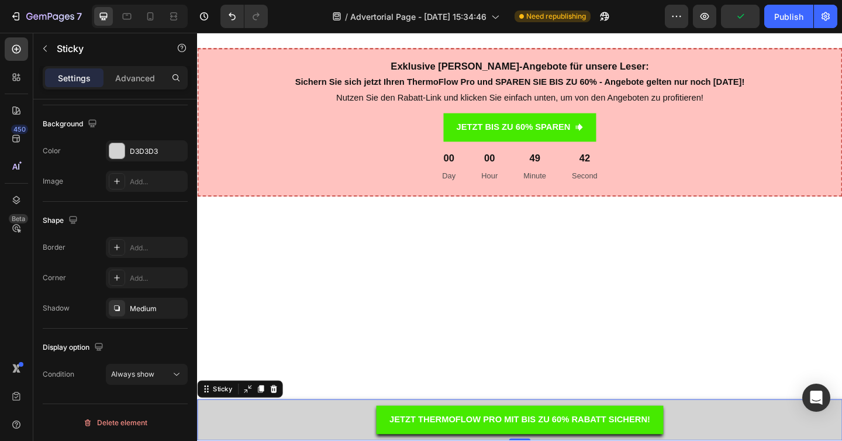
scroll to position [3788, 0]
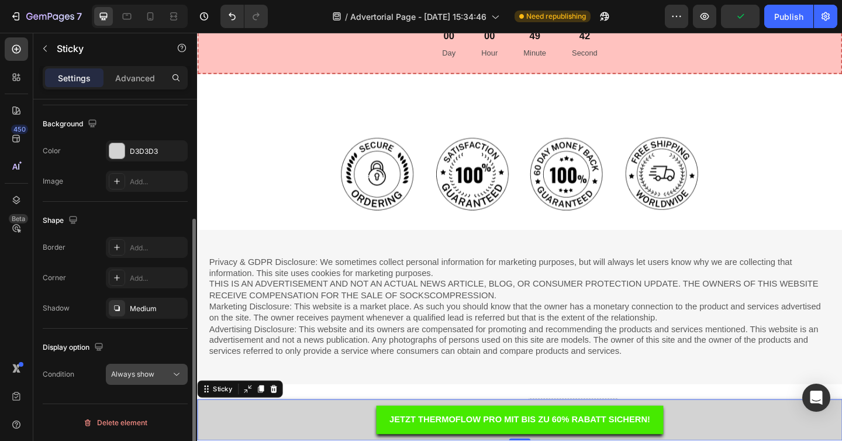
click at [176, 384] on button "Always show" at bounding box center [147, 374] width 82 height 21
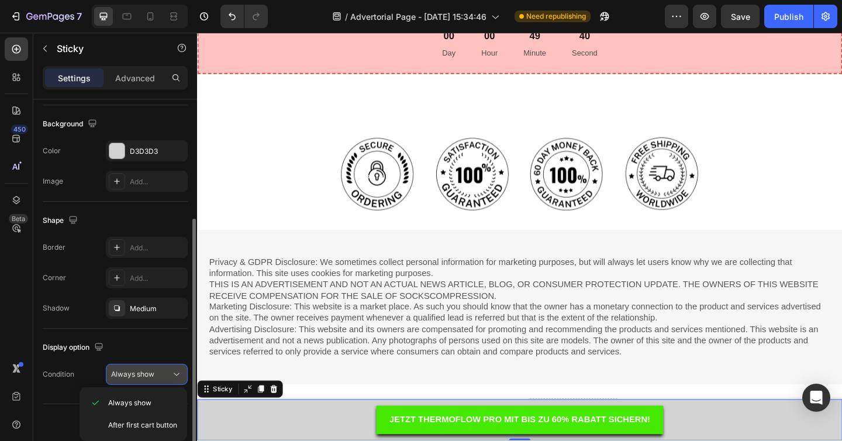
click at [167, 370] on div "Always show" at bounding box center [141, 374] width 60 height 11
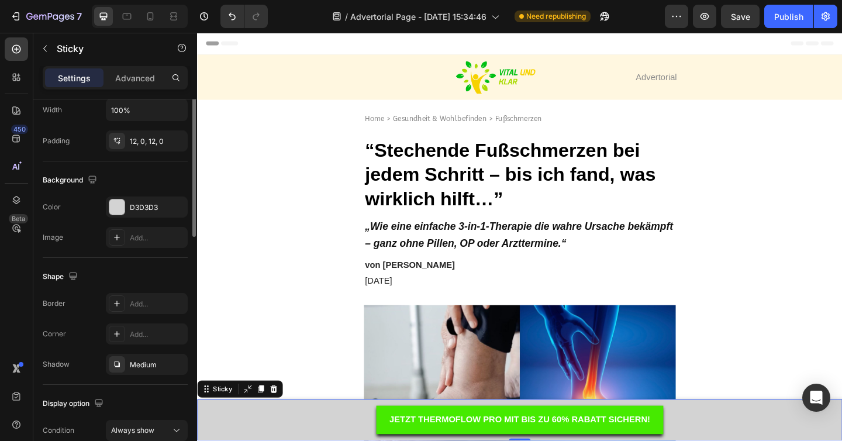
scroll to position [0, 0]
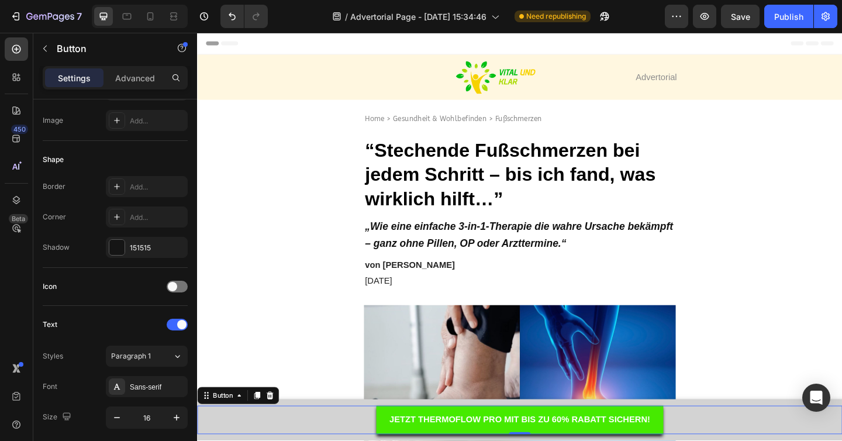
scroll to position [555, 0]
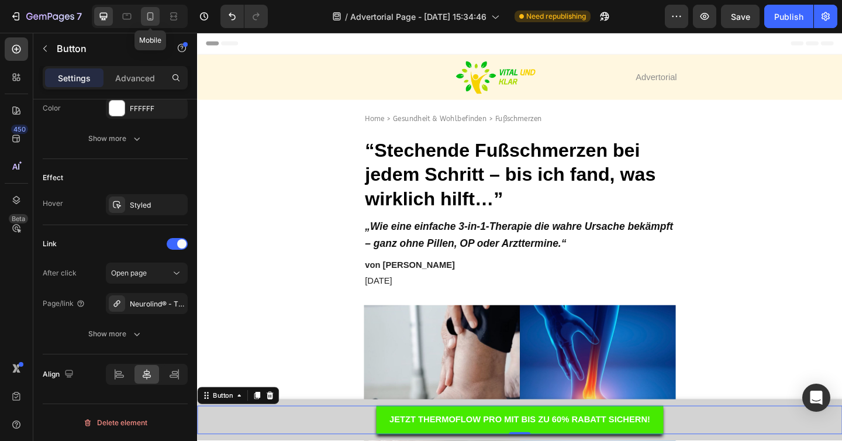
click at [153, 13] on icon at bounding box center [150, 16] width 6 height 8
type input "14"
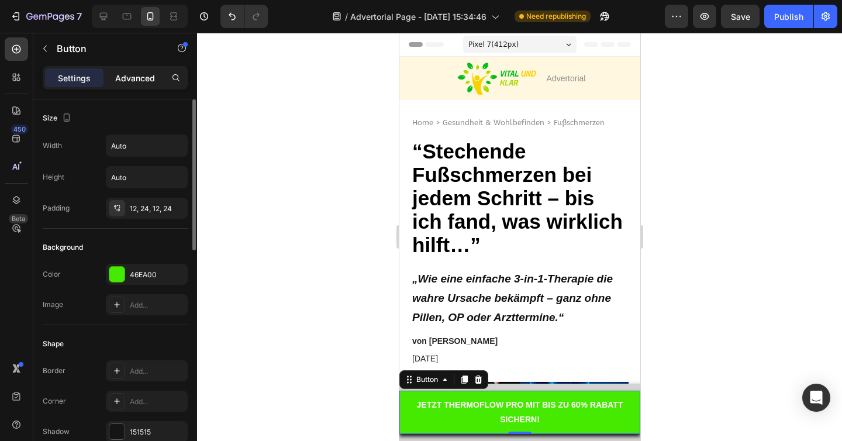
click at [142, 78] on p "Advanced" at bounding box center [135, 78] width 40 height 12
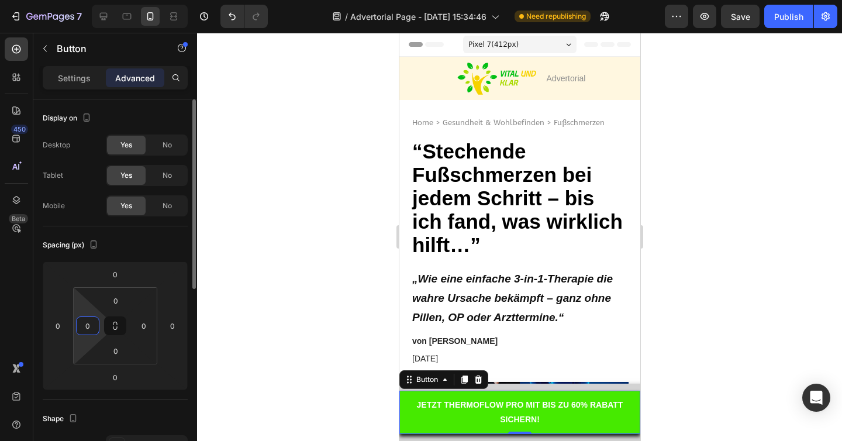
click at [84, 322] on input "0" at bounding box center [88, 326] width 18 height 18
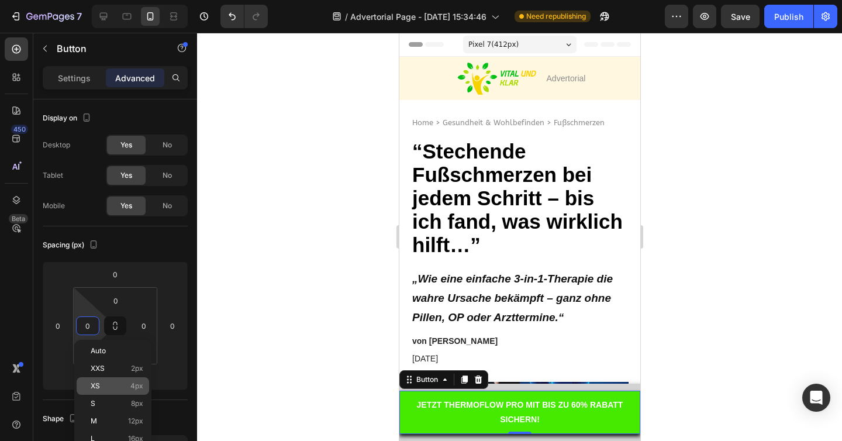
click at [104, 381] on div "XS 4px" at bounding box center [113, 386] width 73 height 18
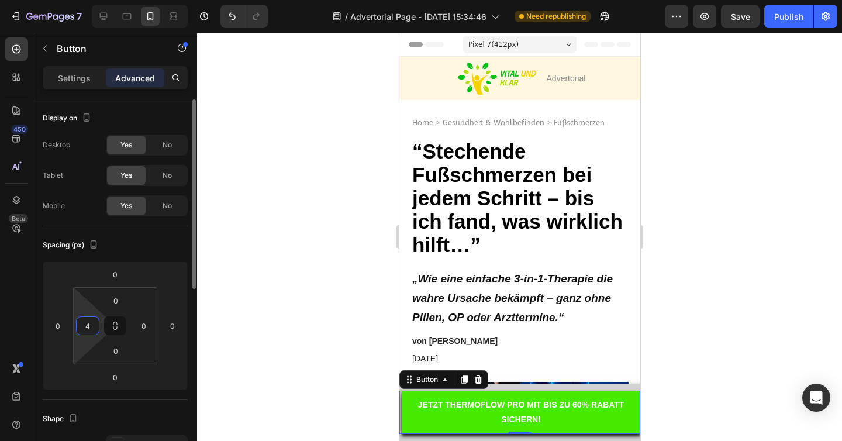
click at [87, 322] on input "4" at bounding box center [88, 326] width 18 height 18
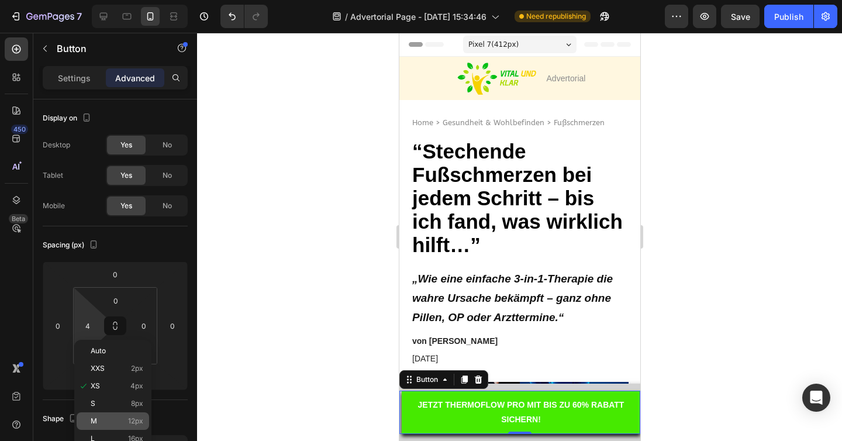
click at [110, 419] on p "M 12px" at bounding box center [117, 421] width 53 height 8
type input "12"
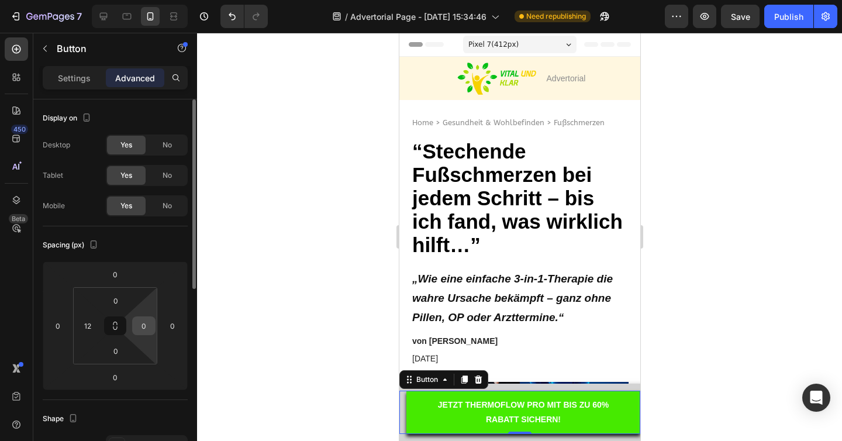
click at [141, 334] on div "0" at bounding box center [143, 325] width 23 height 19
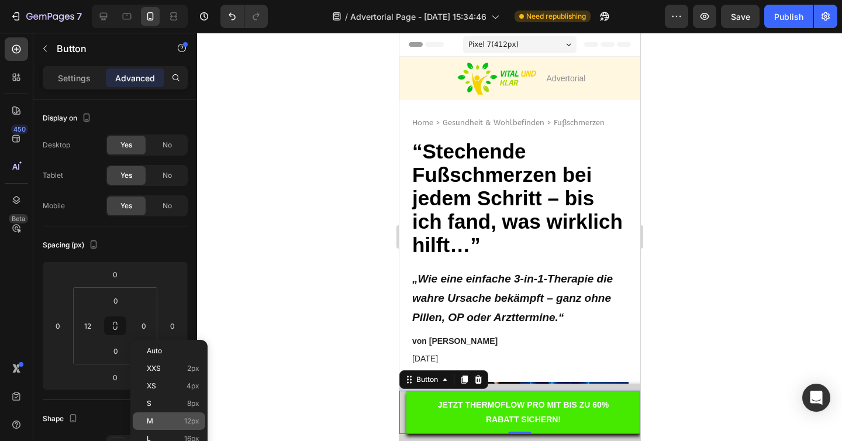
click at [171, 412] on div "M 12px" at bounding box center [169, 421] width 73 height 18
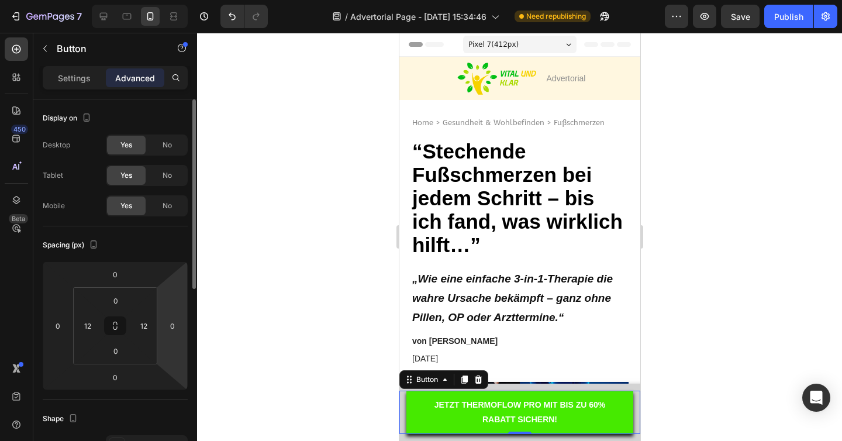
click at [171, 0] on html "7 / Advertorial Page - [DATE] 15:34:46 Need republishing Preview Save Publish 4…" at bounding box center [421, 0] width 842 height 0
click at [156, 0] on html "7 / Advertorial Page - [DATE] 15:34:46 Need republishing Preview Save Publish 4…" at bounding box center [421, 0] width 842 height 0
type input "16"
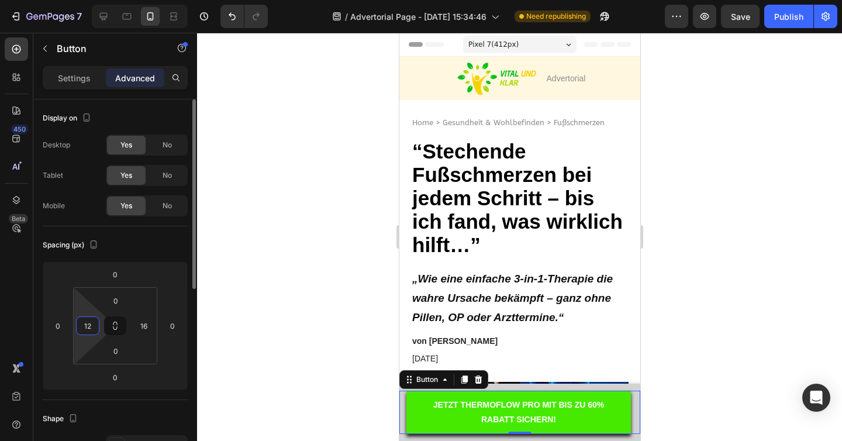
click at [89, 322] on input "12" at bounding box center [88, 326] width 18 height 18
type input "16"
click at [171, 236] on div "Spacing (px)" at bounding box center [115, 245] width 145 height 19
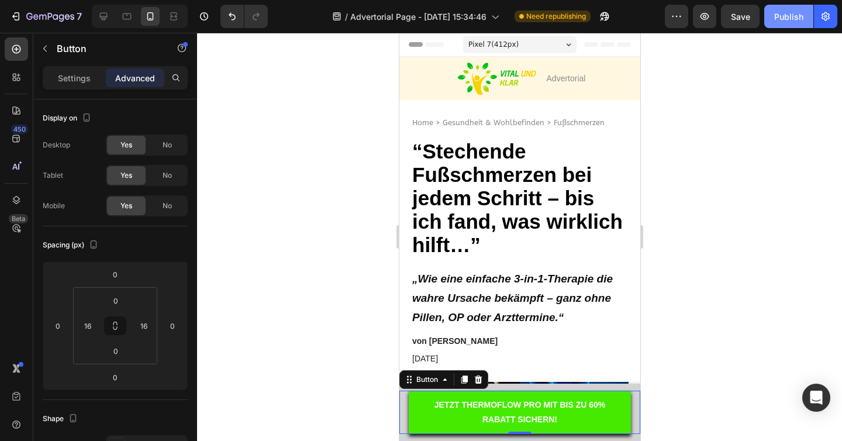
click at [779, 19] on div "Publish" at bounding box center [788, 17] width 29 height 12
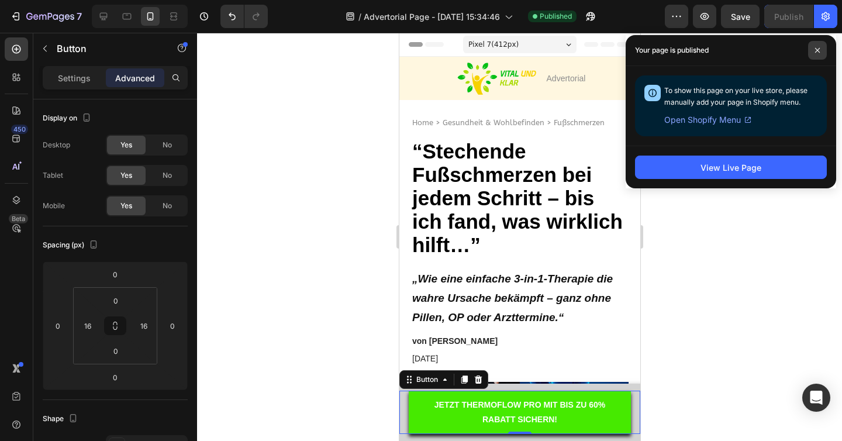
click at [820, 52] on span at bounding box center [817, 50] width 19 height 19
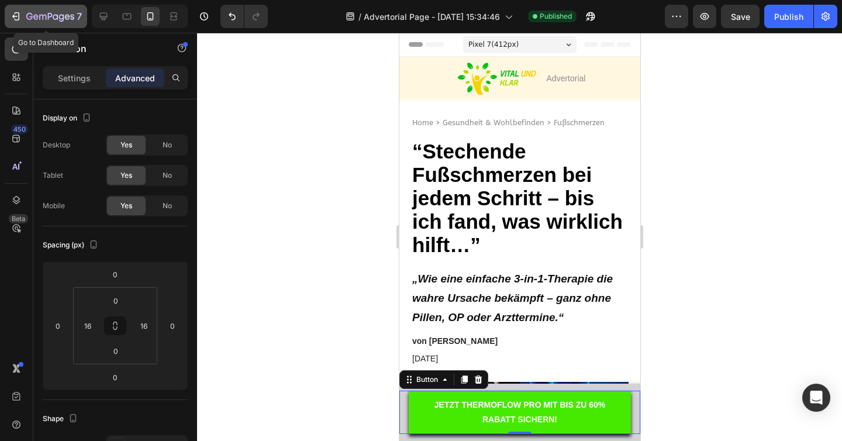
click at [27, 16] on icon "button" at bounding box center [50, 17] width 48 height 10
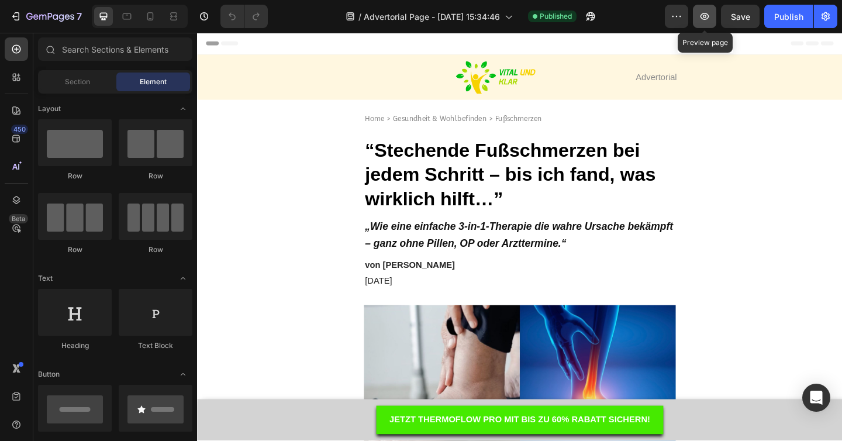
click at [707, 20] on icon "button" at bounding box center [705, 17] width 12 height 12
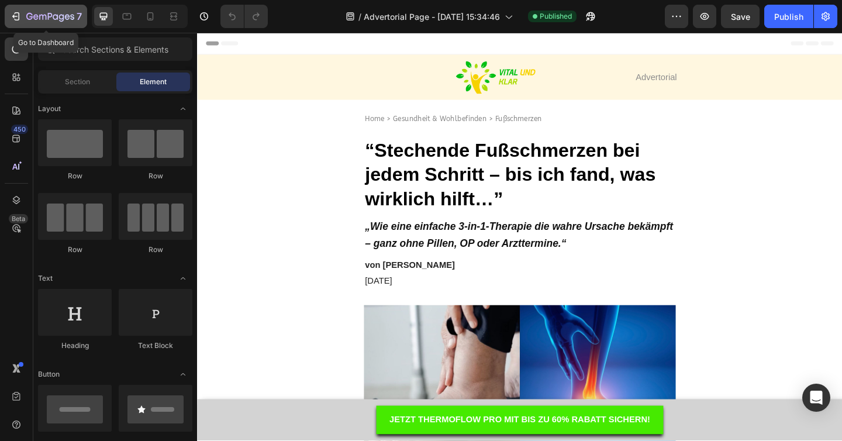
click at [12, 9] on div "7" at bounding box center [46, 16] width 72 height 14
